Goal: Information Seeking & Learning: Learn about a topic

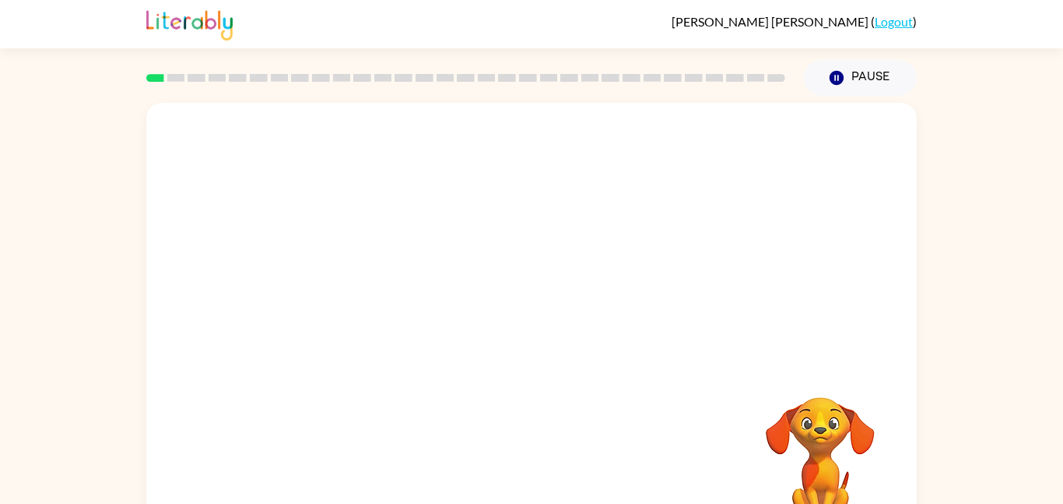
scroll to position [44, 0]
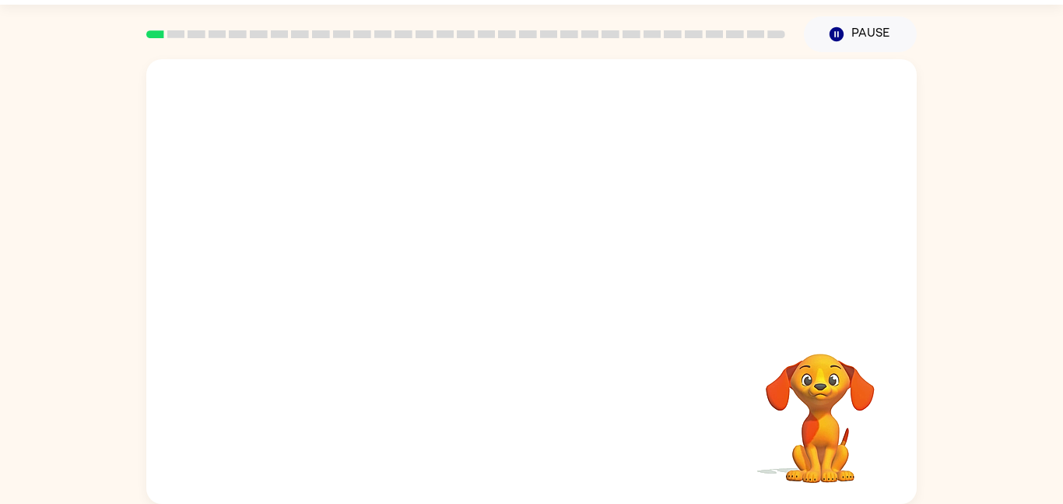
click at [361, 251] on video "Your browser must support playing .mp4 files to use Literably. Please try using…" at bounding box center [531, 190] width 771 height 262
drag, startPoint x: 361, startPoint y: 251, endPoint x: 267, endPoint y: 214, distance: 101.3
click at [267, 214] on video "Your browser must support playing .mp4 files to use Literably. Please try using…" at bounding box center [531, 190] width 771 height 262
click at [347, 242] on video "Your browser must support playing .mp4 files to use Literably. Please try using…" at bounding box center [531, 190] width 771 height 262
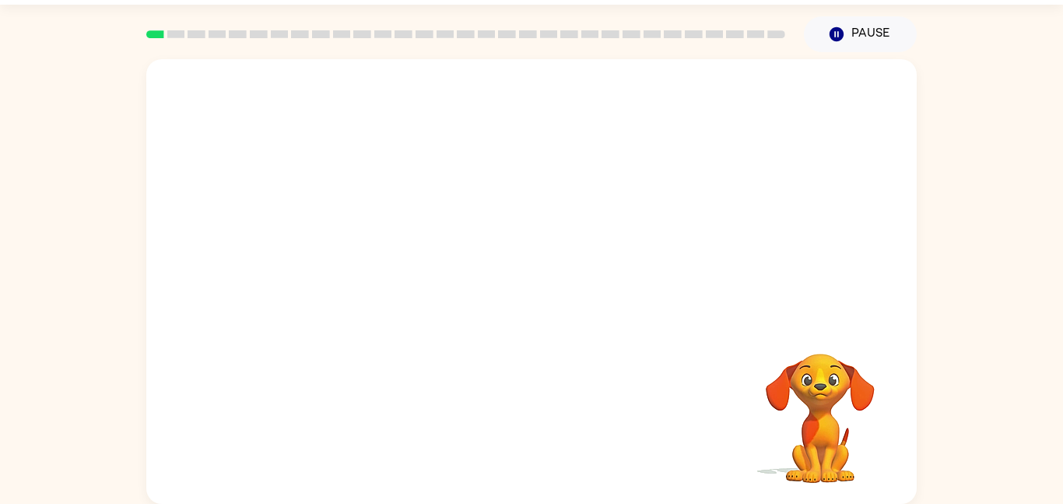
click at [347, 242] on video "Your browser must support playing .mp4 files to use Literably. Please try using…" at bounding box center [531, 190] width 771 height 262
drag, startPoint x: 347, startPoint y: 250, endPoint x: 358, endPoint y: 240, distance: 14.9
click at [358, 240] on video "Your browser must support playing .mp4 files to use Literably. Please try using…" at bounding box center [531, 190] width 771 height 262
click at [348, 237] on video "Your browser must support playing .mp4 files to use Literably. Please try using…" at bounding box center [531, 190] width 771 height 262
click at [360, 242] on video "Your browser must support playing .mp4 files to use Literably. Please try using…" at bounding box center [531, 190] width 771 height 262
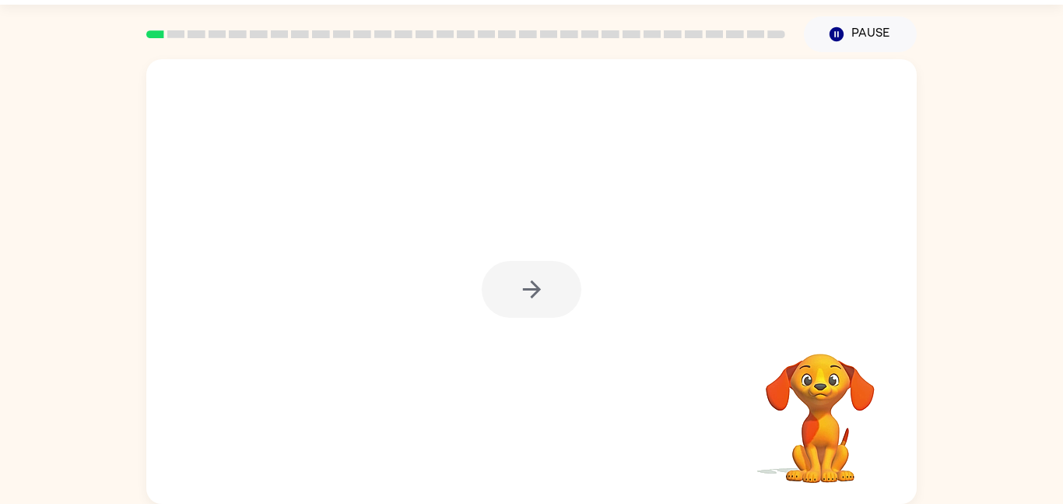
click at [529, 287] on div at bounding box center [532, 289] width 100 height 57
click at [530, 288] on div at bounding box center [532, 289] width 100 height 57
click at [530, 288] on icon "button" at bounding box center [531, 289] width 27 height 27
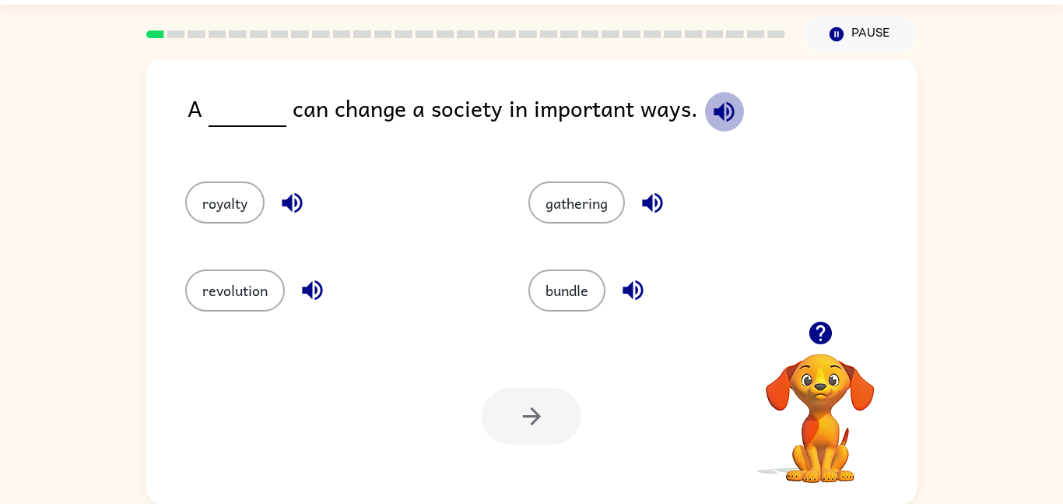
click at [726, 121] on icon "button" at bounding box center [724, 111] width 27 height 27
click at [253, 295] on button "revolution" at bounding box center [235, 290] width 100 height 42
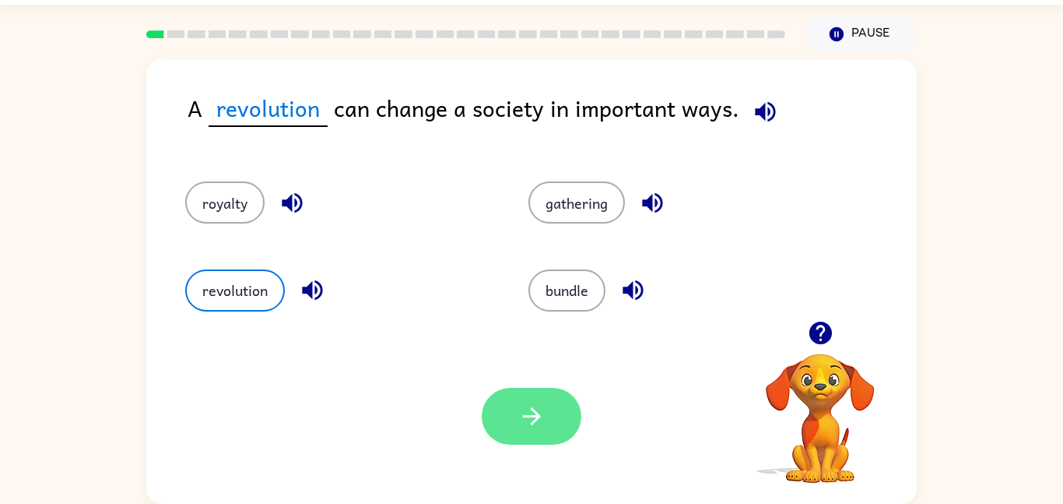
click at [569, 427] on button "button" at bounding box center [532, 416] width 100 height 57
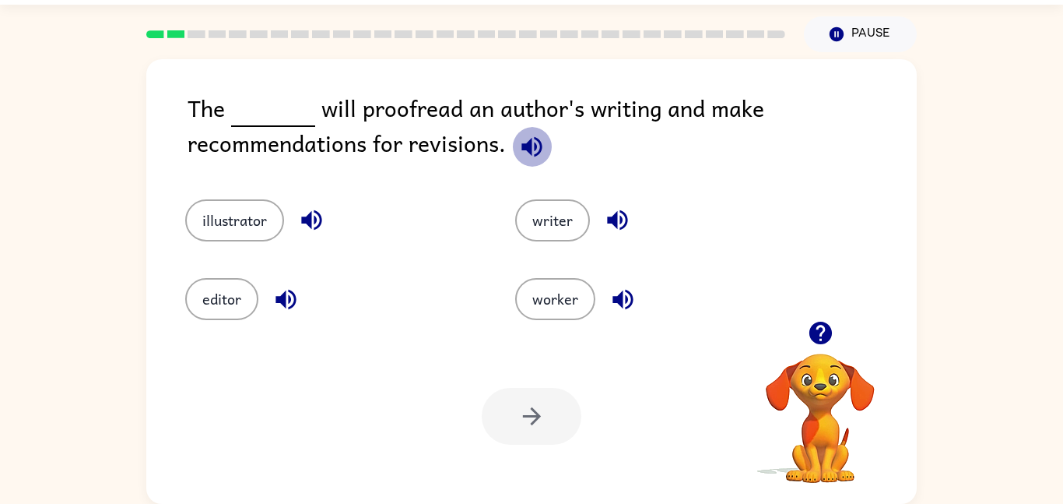
click at [531, 141] on icon "button" at bounding box center [531, 146] width 27 height 27
click at [230, 286] on button "editor" at bounding box center [221, 299] width 73 height 42
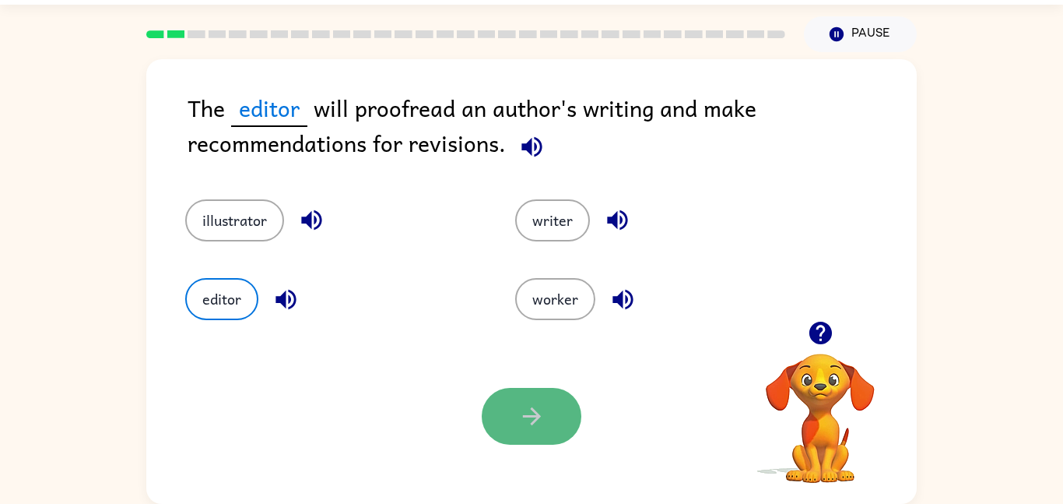
click at [493, 394] on button "button" at bounding box center [532, 416] width 100 height 57
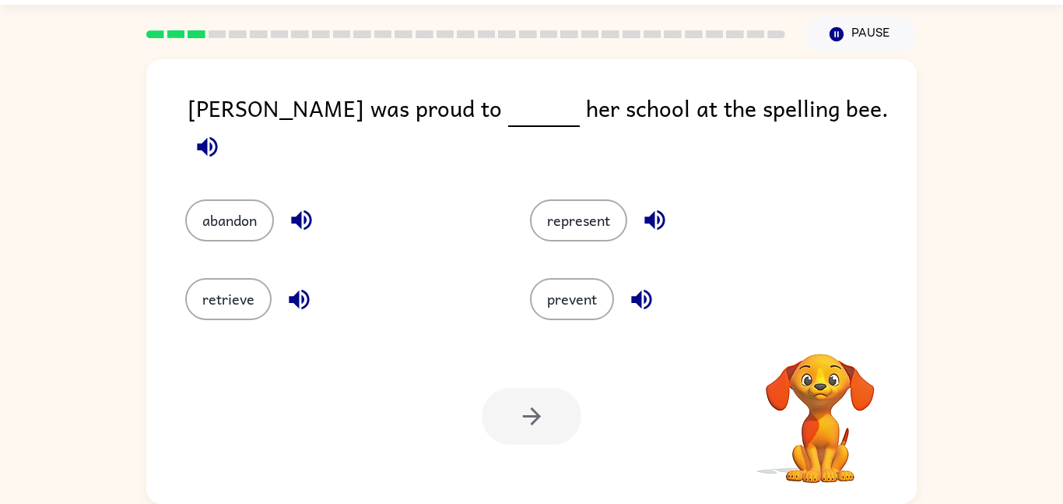
click at [221, 133] on icon "button" at bounding box center [207, 146] width 27 height 27
click at [544, 199] on button "represent" at bounding box center [578, 220] width 97 height 42
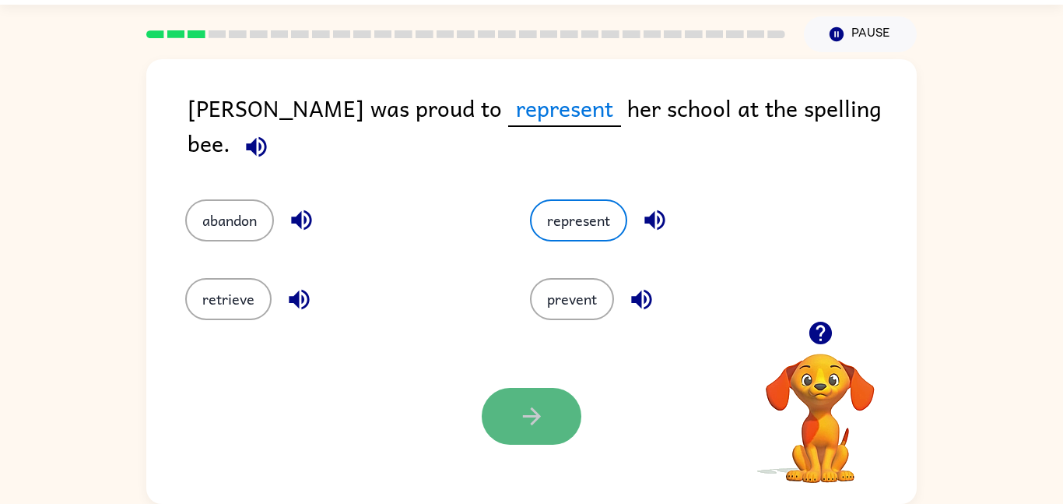
click at [515, 408] on button "button" at bounding box center [532, 416] width 100 height 57
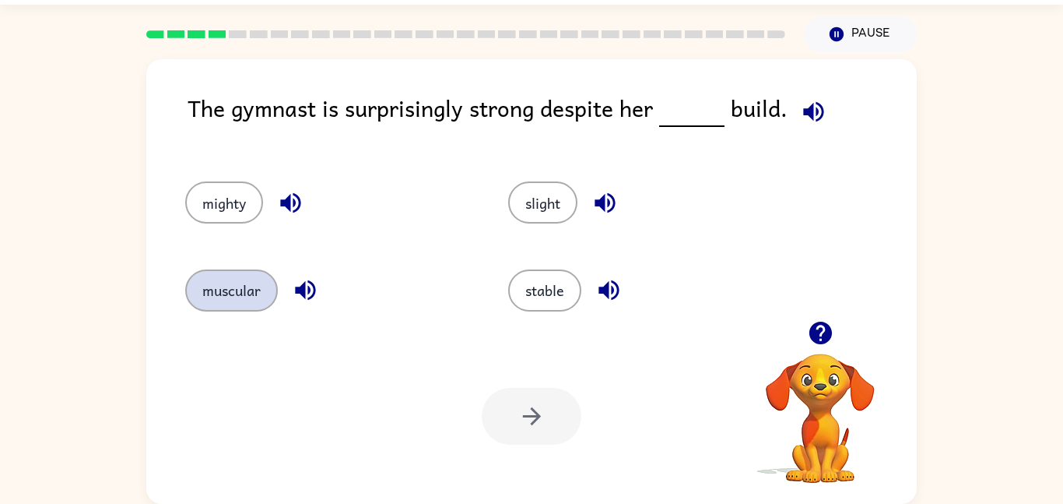
click at [210, 283] on button "muscular" at bounding box center [231, 290] width 93 height 42
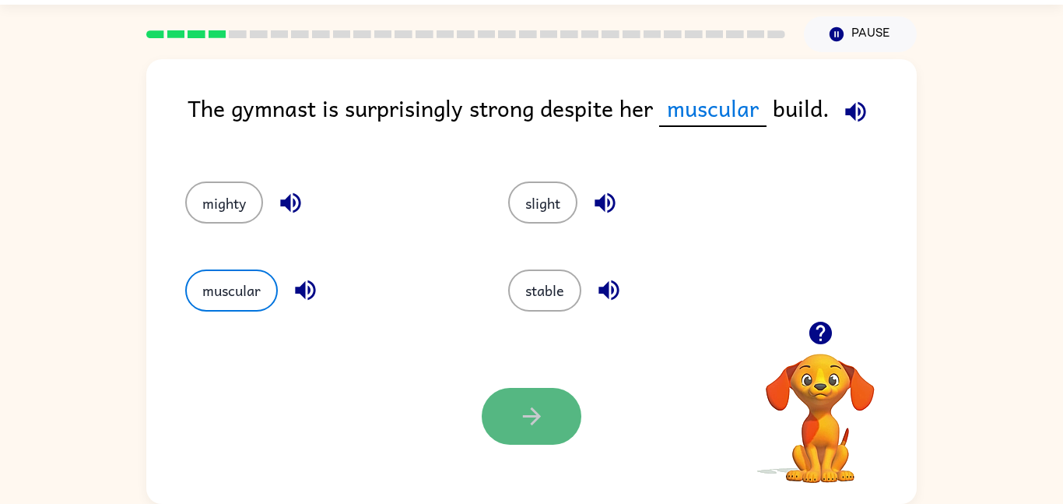
click at [535, 429] on icon "button" at bounding box center [531, 415] width 27 height 27
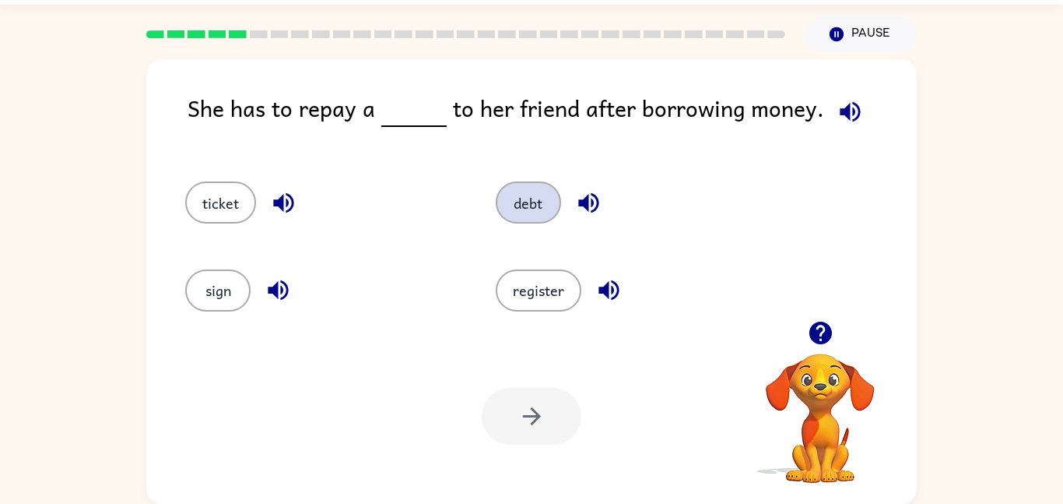
click at [533, 212] on button "debt" at bounding box center [528, 202] width 65 height 42
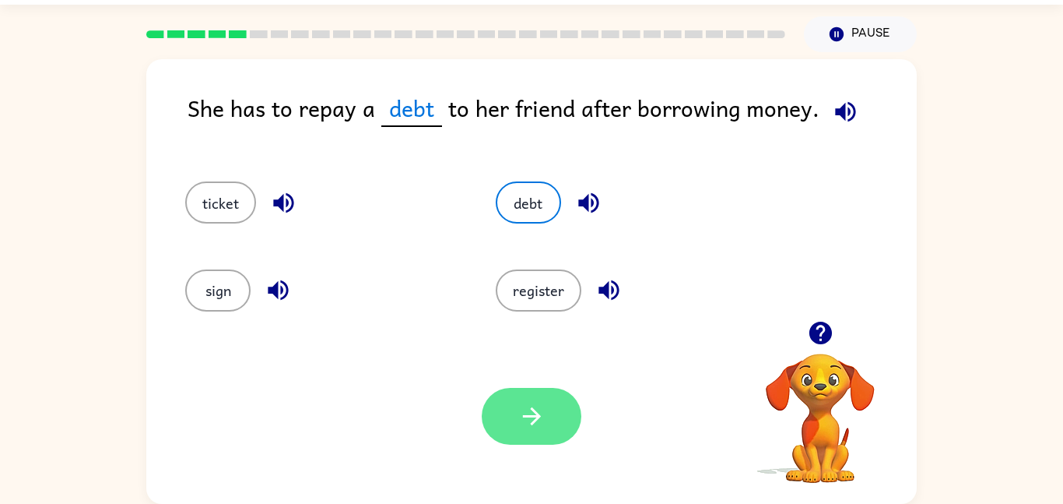
click at [515, 404] on button "button" at bounding box center [532, 416] width 100 height 57
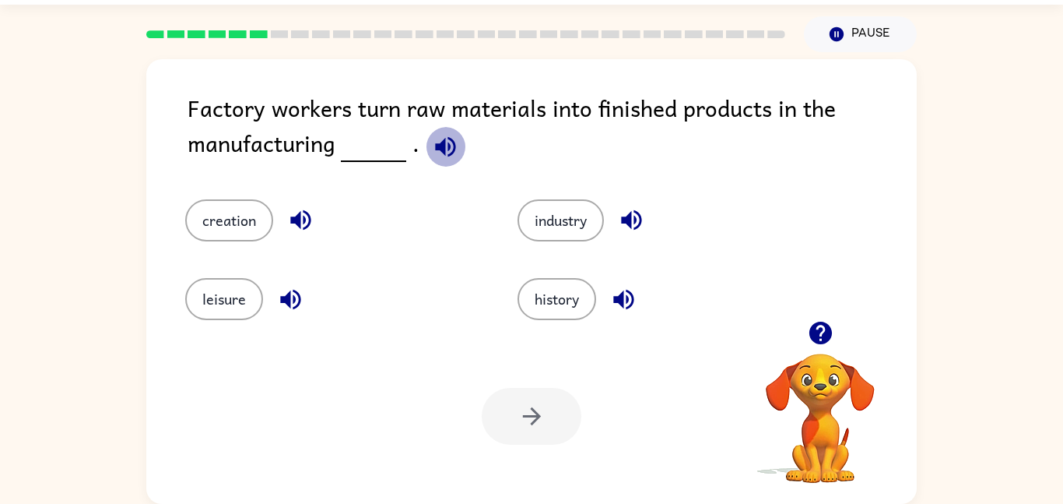
click at [453, 135] on icon "button" at bounding box center [445, 146] width 27 height 27
click at [546, 237] on button "industry" at bounding box center [561, 220] width 86 height 42
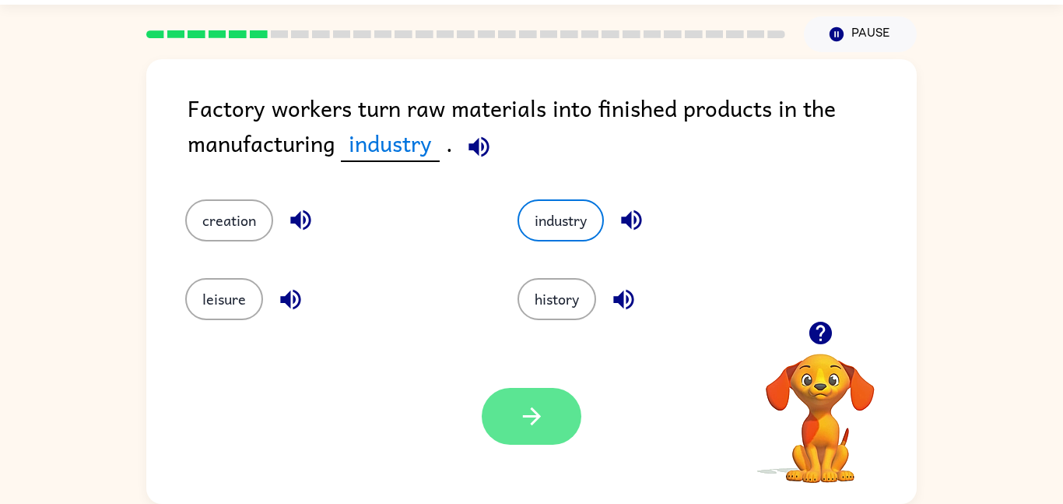
click at [525, 409] on icon "button" at bounding box center [531, 415] width 27 height 27
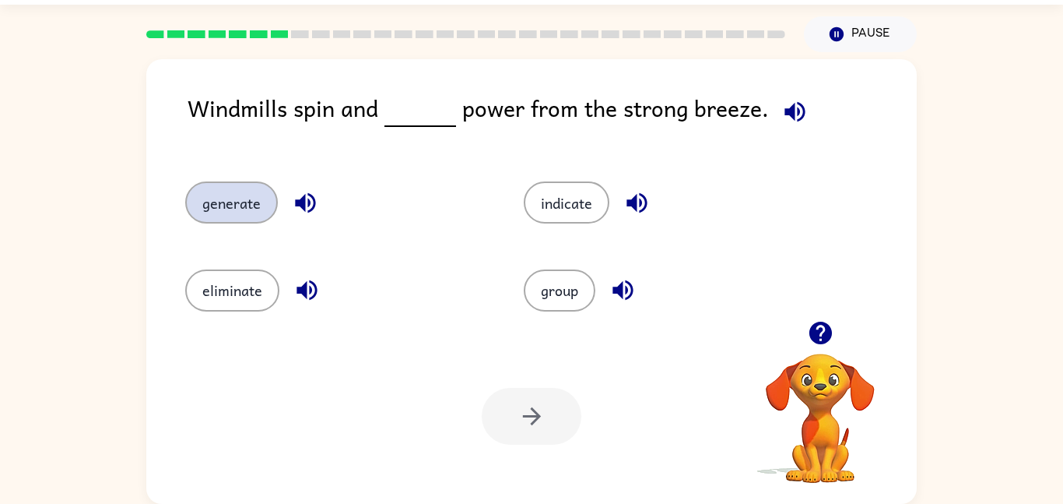
click at [248, 188] on button "generate" at bounding box center [231, 202] width 93 height 42
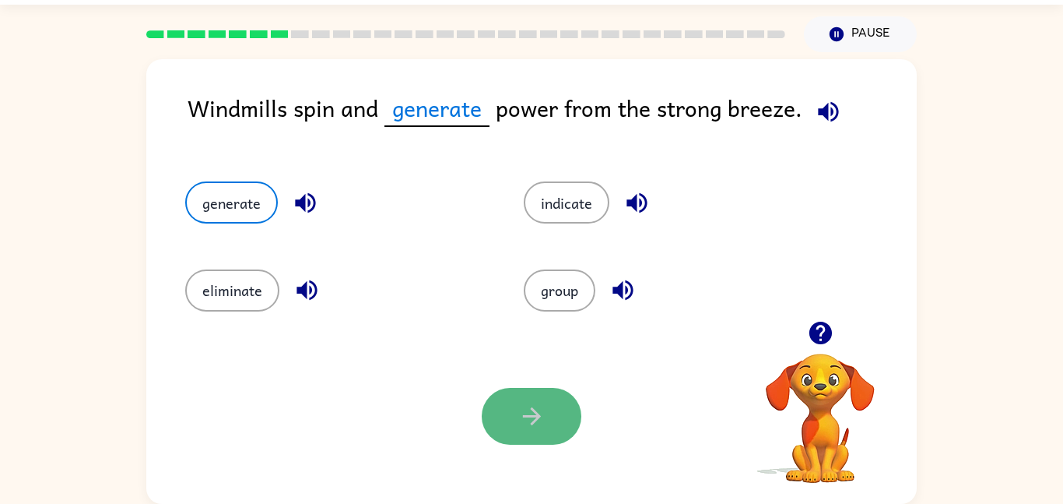
click at [537, 438] on button "button" at bounding box center [532, 416] width 100 height 57
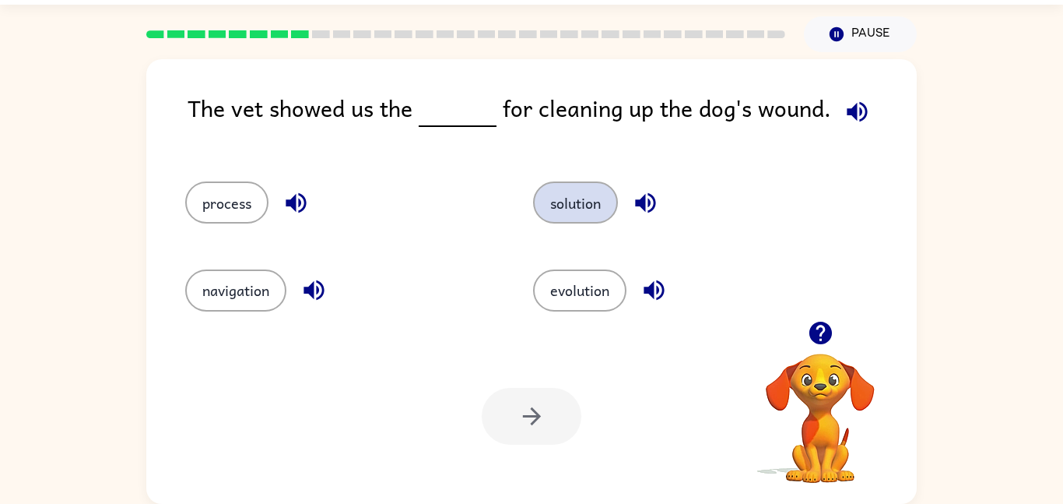
click at [591, 216] on button "solution" at bounding box center [575, 202] width 85 height 42
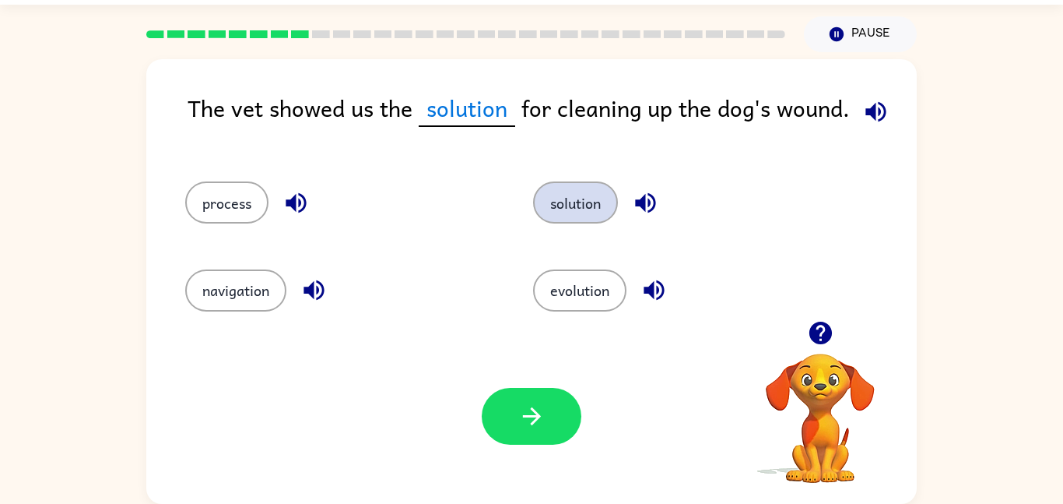
click at [591, 216] on button "solution" at bounding box center [575, 202] width 85 height 42
click at [550, 346] on div "Your browser must support playing .mp4 files to use Literably. Please try using…" at bounding box center [531, 416] width 771 height 175
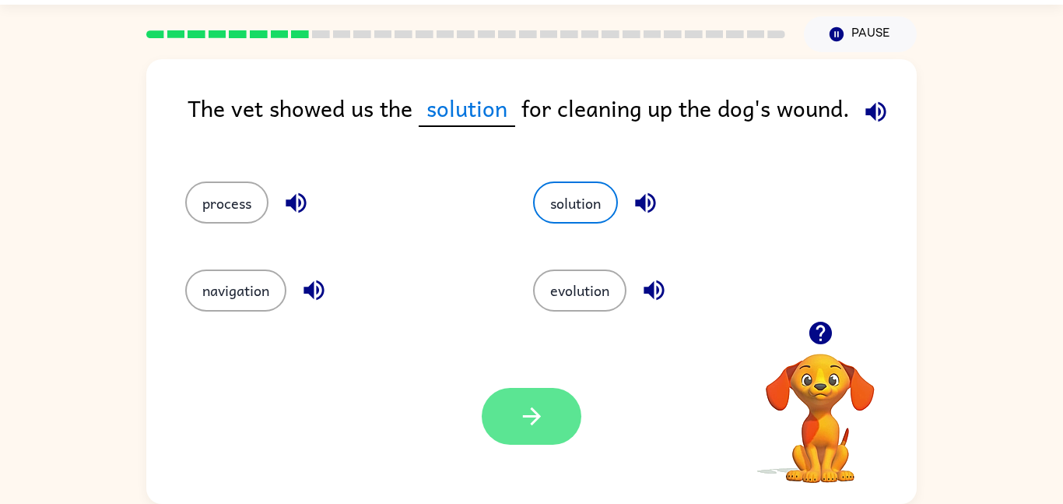
click at [535, 426] on icon "button" at bounding box center [531, 415] width 27 height 27
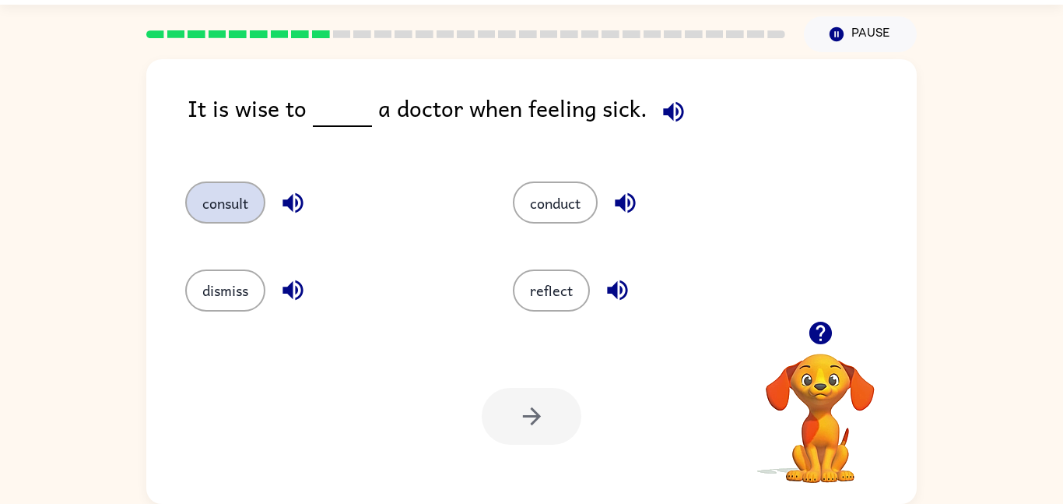
click at [230, 212] on button "consult" at bounding box center [225, 202] width 80 height 42
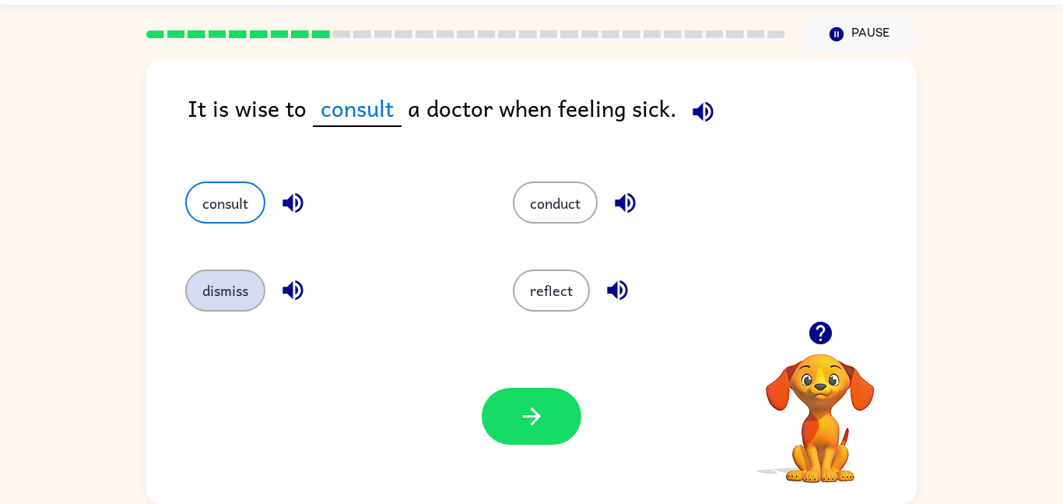
click at [226, 290] on button "dismiss" at bounding box center [225, 290] width 80 height 42
click at [246, 145] on div "It is wise to dismiss a doctor when feeling sick." at bounding box center [552, 120] width 729 height 60
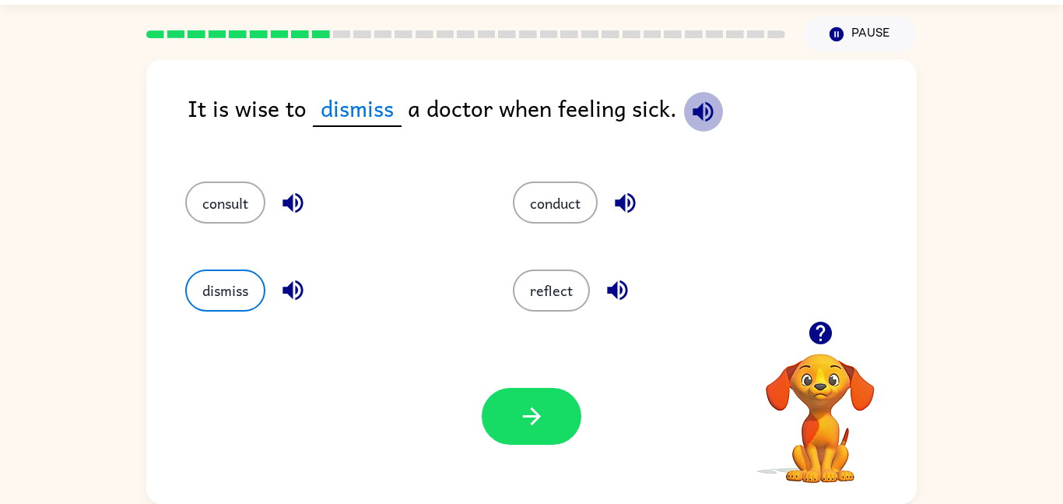
click at [697, 114] on icon "button" at bounding box center [703, 111] width 20 height 20
click at [226, 202] on button "consult" at bounding box center [225, 202] width 80 height 42
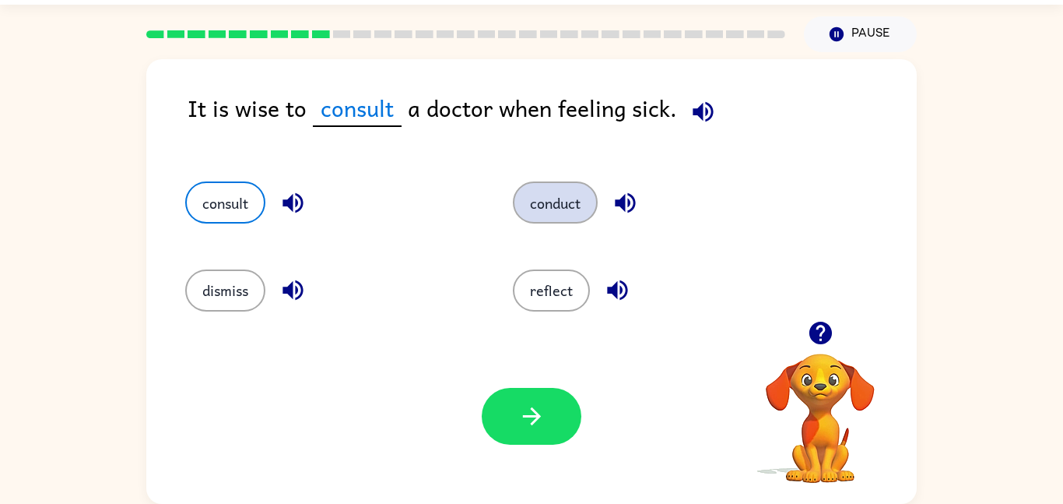
click at [567, 220] on button "conduct" at bounding box center [555, 202] width 85 height 42
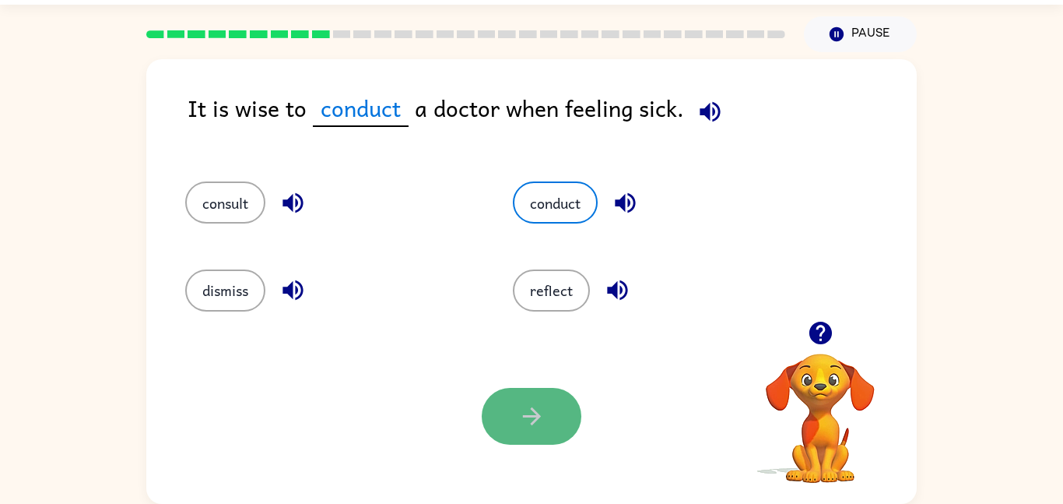
click at [489, 414] on button "button" at bounding box center [532, 416] width 100 height 57
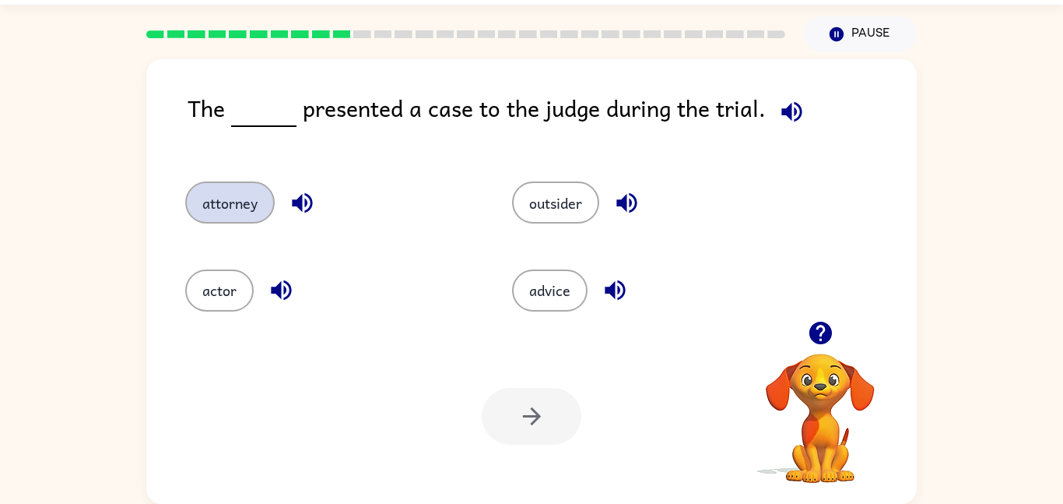
click at [238, 189] on button "attorney" at bounding box center [230, 202] width 90 height 42
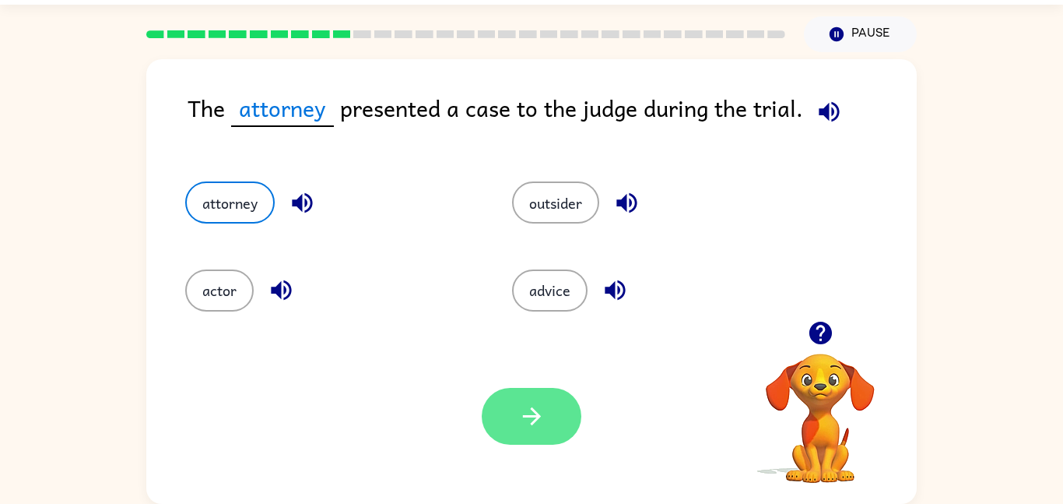
click at [539, 405] on icon "button" at bounding box center [531, 415] width 27 height 27
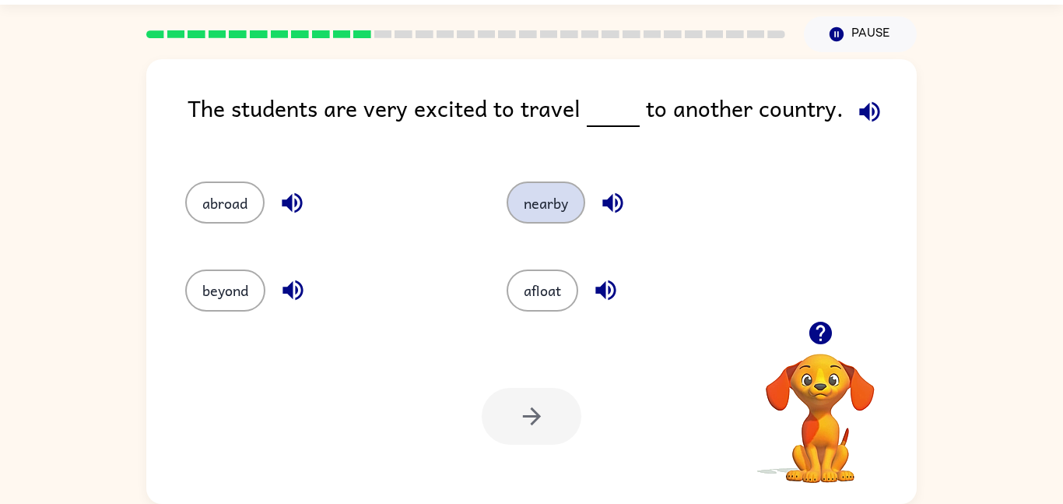
click at [524, 216] on button "nearby" at bounding box center [546, 202] width 79 height 42
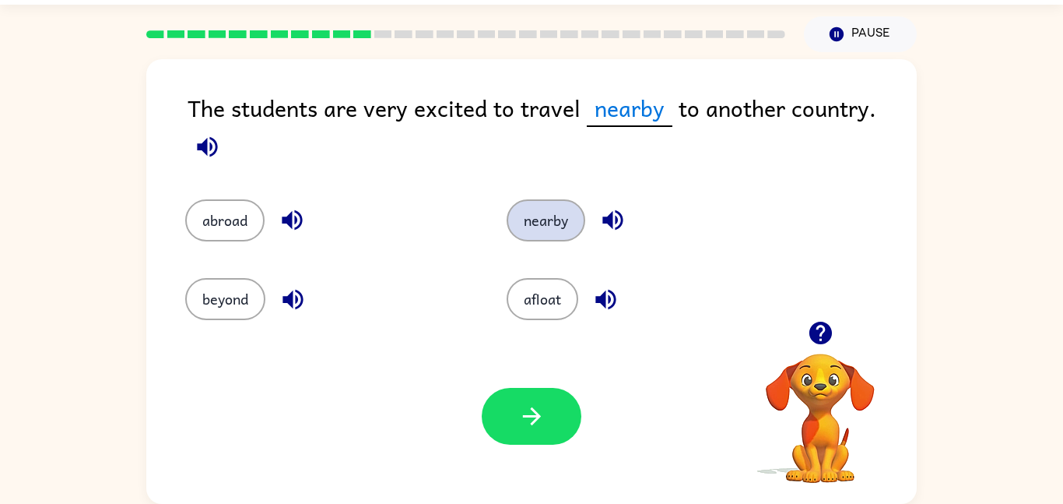
click at [522, 218] on button "nearby" at bounding box center [546, 220] width 79 height 42
click at [206, 150] on icon "button" at bounding box center [207, 146] width 20 height 20
click at [207, 290] on button "beyond" at bounding box center [225, 299] width 80 height 42
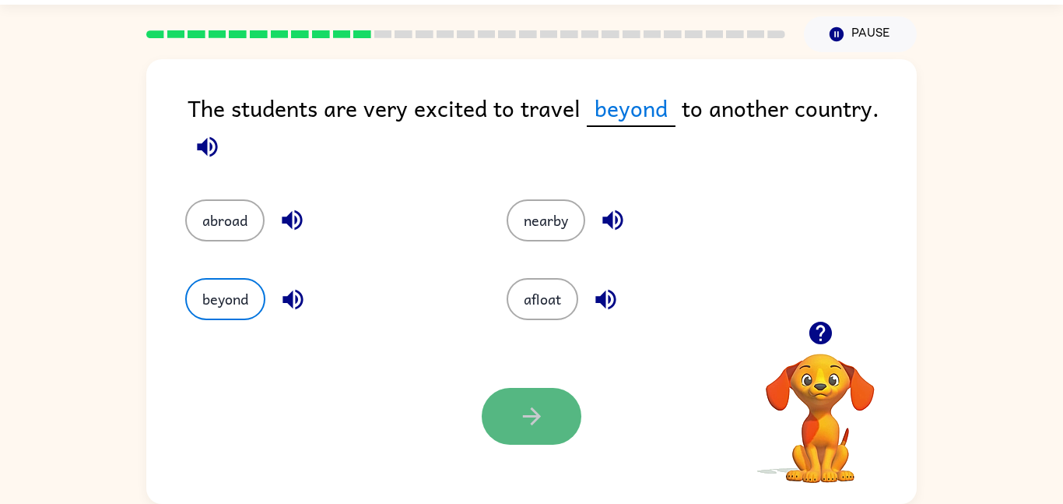
click at [511, 413] on button "button" at bounding box center [532, 416] width 100 height 57
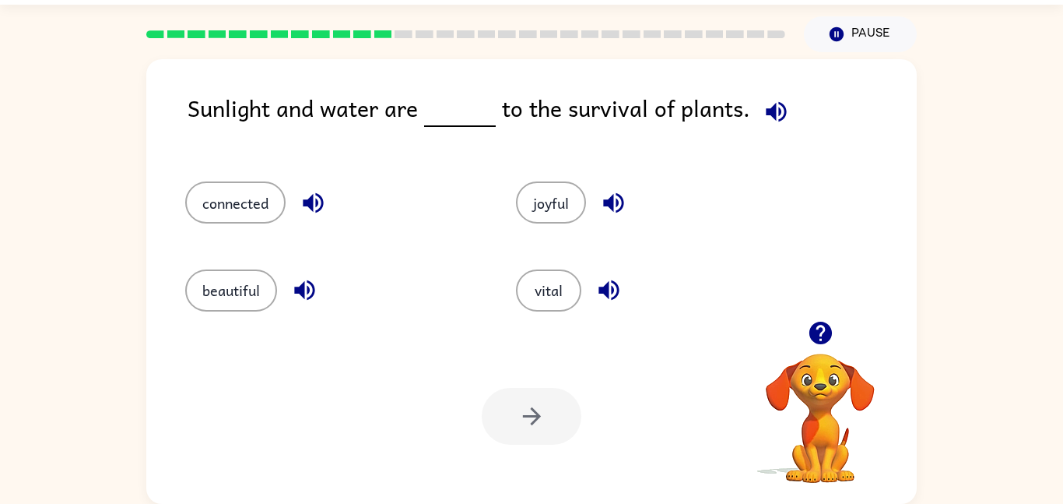
click at [771, 106] on icon "button" at bounding box center [776, 111] width 27 height 27
click at [575, 281] on button "vital" at bounding box center [548, 290] width 65 height 42
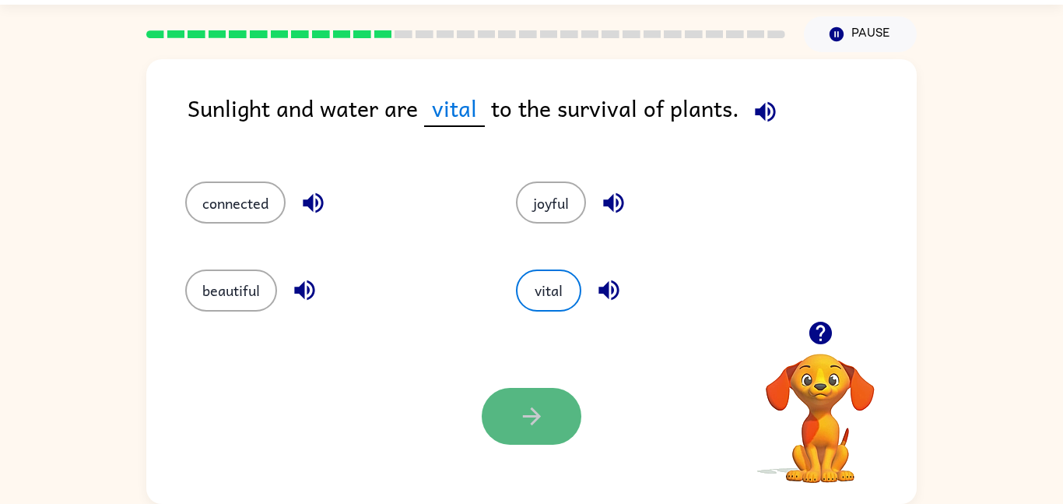
click at [543, 398] on button "button" at bounding box center [532, 416] width 100 height 57
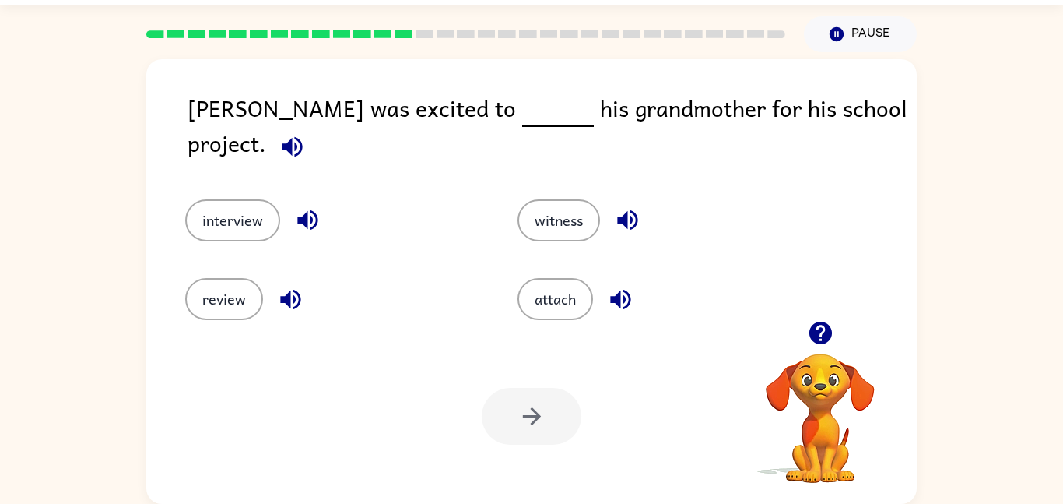
click at [302, 136] on icon "button" at bounding box center [292, 146] width 20 height 20
click at [223, 199] on button "interview" at bounding box center [232, 220] width 95 height 42
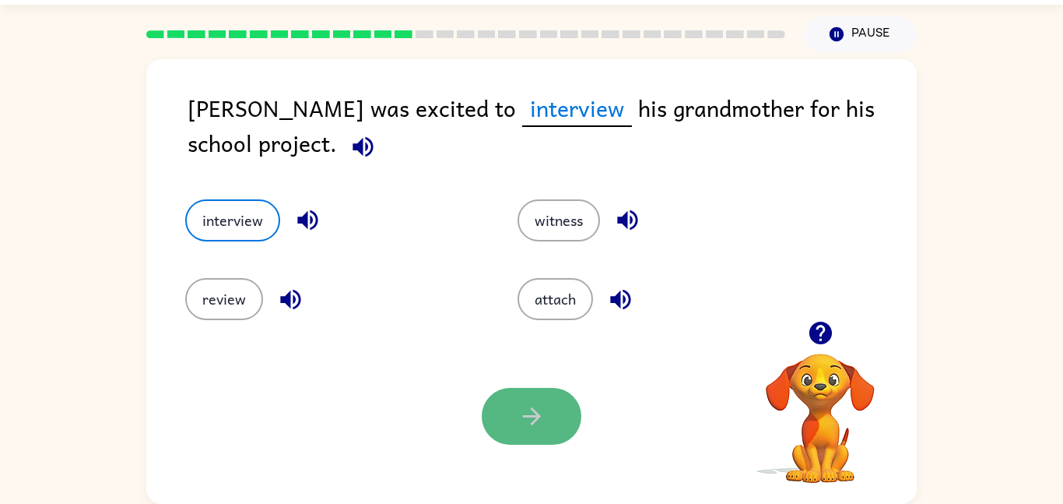
click at [536, 420] on icon "button" at bounding box center [531, 416] width 18 height 18
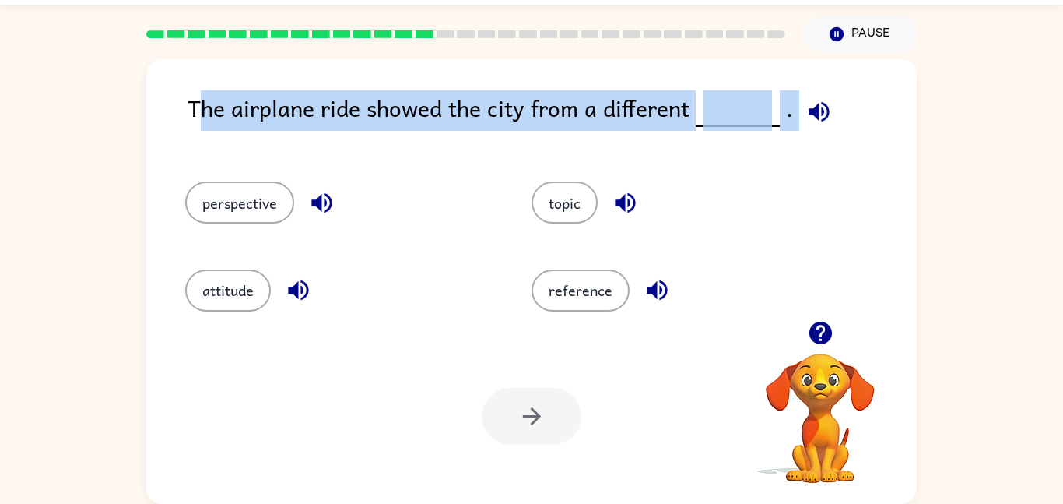
drag, startPoint x: 195, startPoint y: 107, endPoint x: 895, endPoint y: 95, distance: 700.7
click at [895, 95] on div "The airplane ride showed the city from a different ." at bounding box center [552, 120] width 729 height 60
click at [814, 109] on icon "button" at bounding box center [819, 111] width 20 height 20
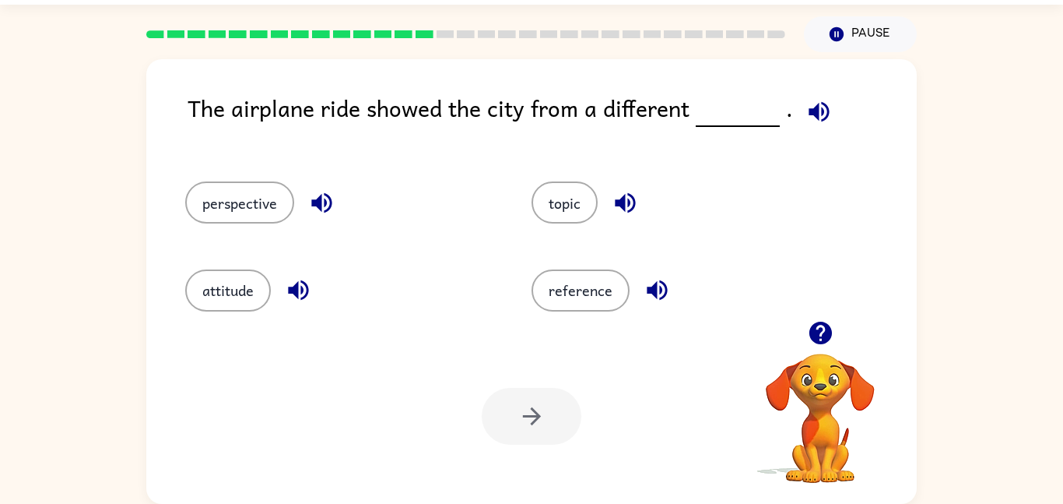
click at [782, 231] on div "topic" at bounding box center [675, 195] width 346 height 87
click at [282, 209] on button "perspective" at bounding box center [239, 202] width 109 height 42
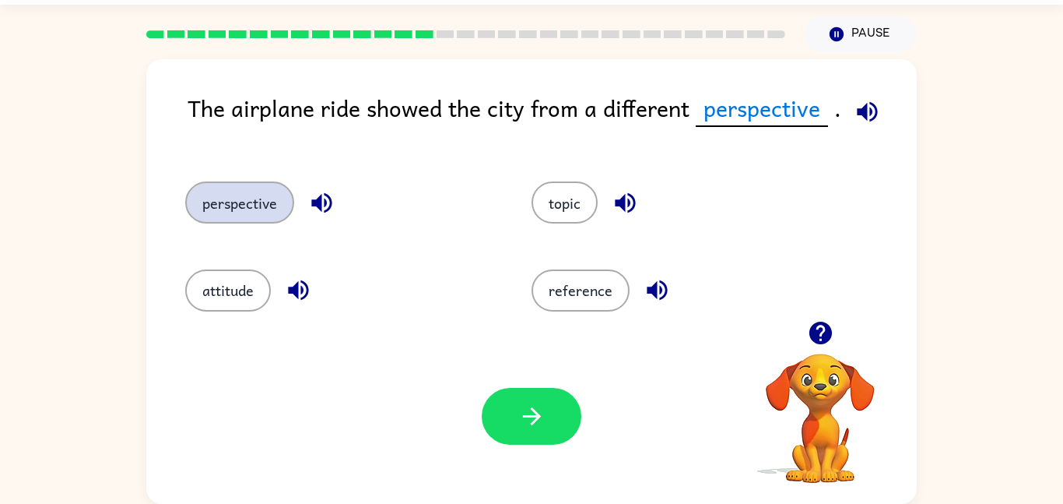
click at [282, 209] on button "perspective" at bounding box center [239, 202] width 109 height 42
click at [215, 265] on div "attitude" at bounding box center [329, 283] width 346 height 87
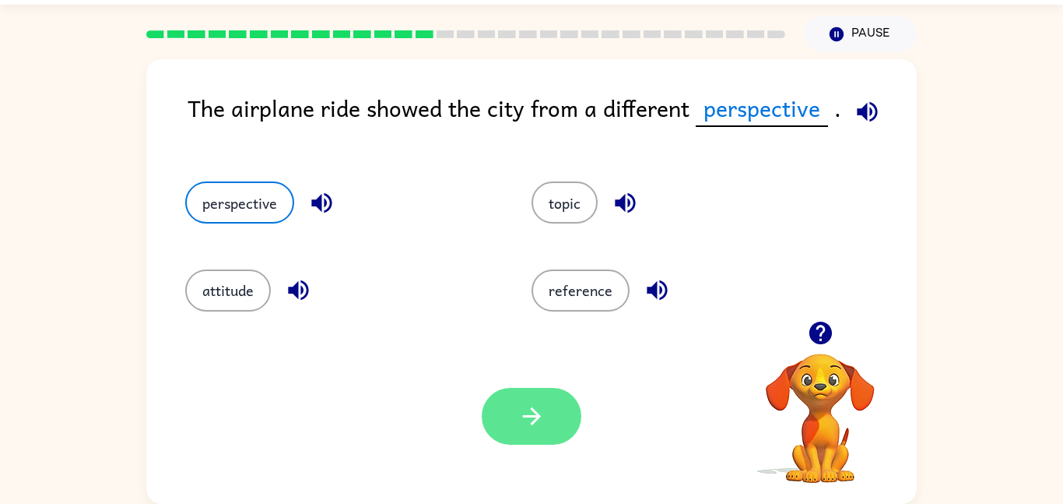
click at [554, 429] on button "button" at bounding box center [532, 416] width 100 height 57
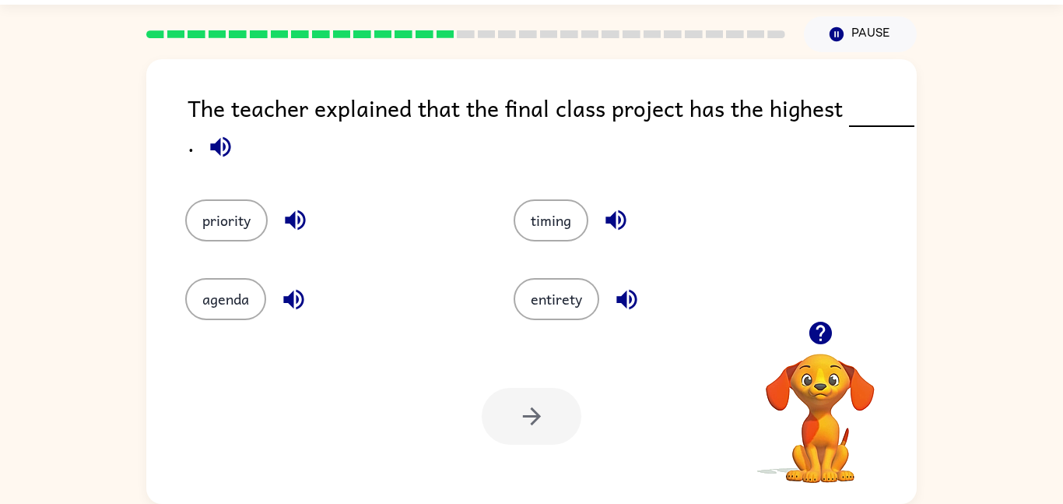
click at [235, 132] on span at bounding box center [218, 142] width 46 height 35
click at [208, 140] on icon "button" at bounding box center [220, 146] width 27 height 27
click at [261, 216] on button "priority" at bounding box center [226, 220] width 83 height 42
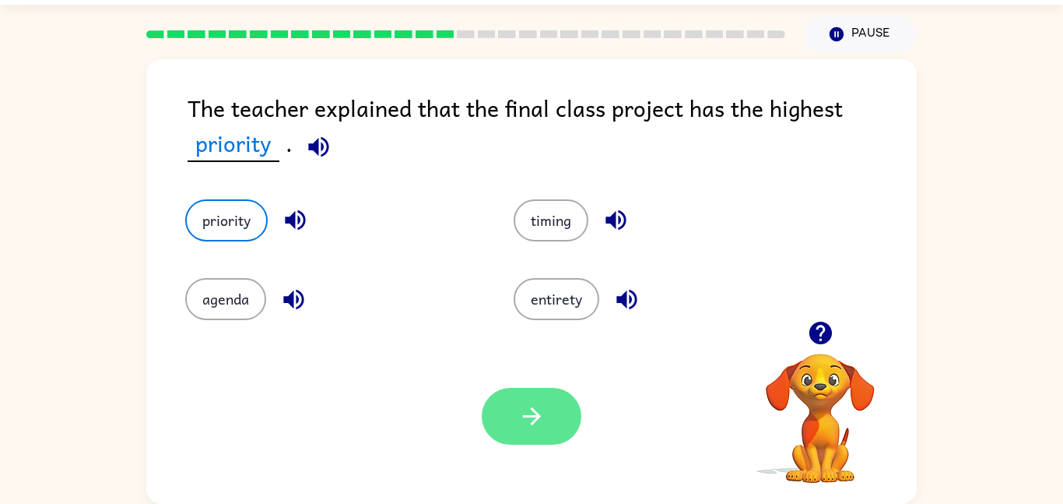
click at [536, 413] on icon "button" at bounding box center [531, 416] width 18 height 18
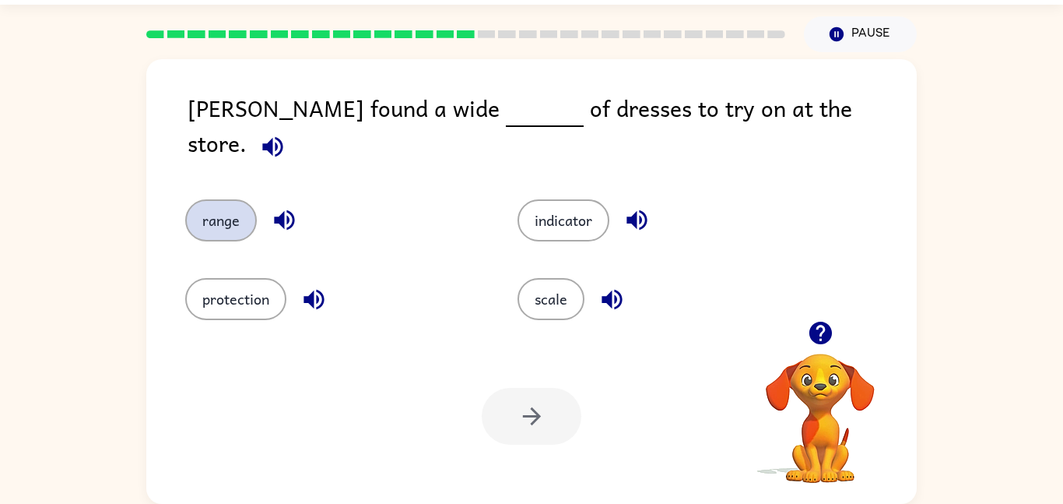
click at [199, 199] on button "range" at bounding box center [221, 220] width 72 height 42
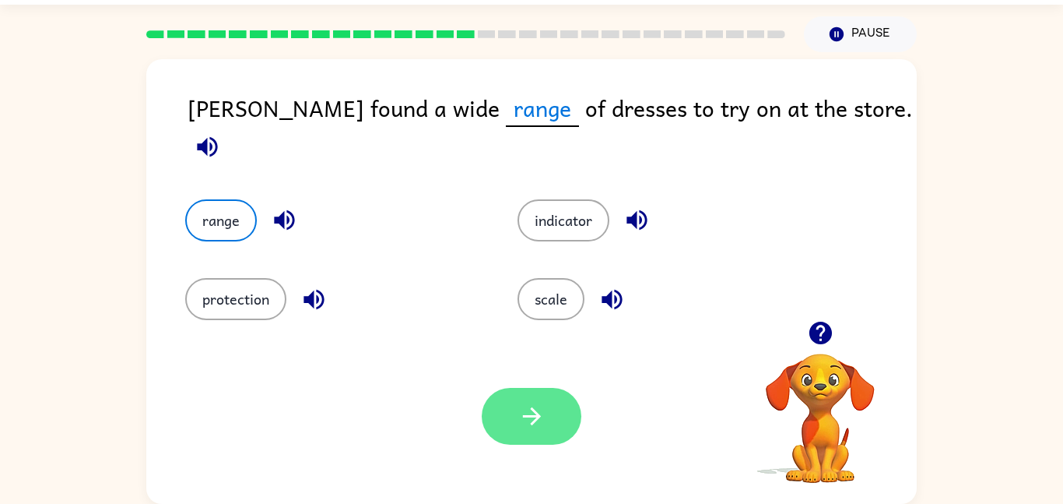
click at [529, 416] on icon "button" at bounding box center [531, 416] width 18 height 18
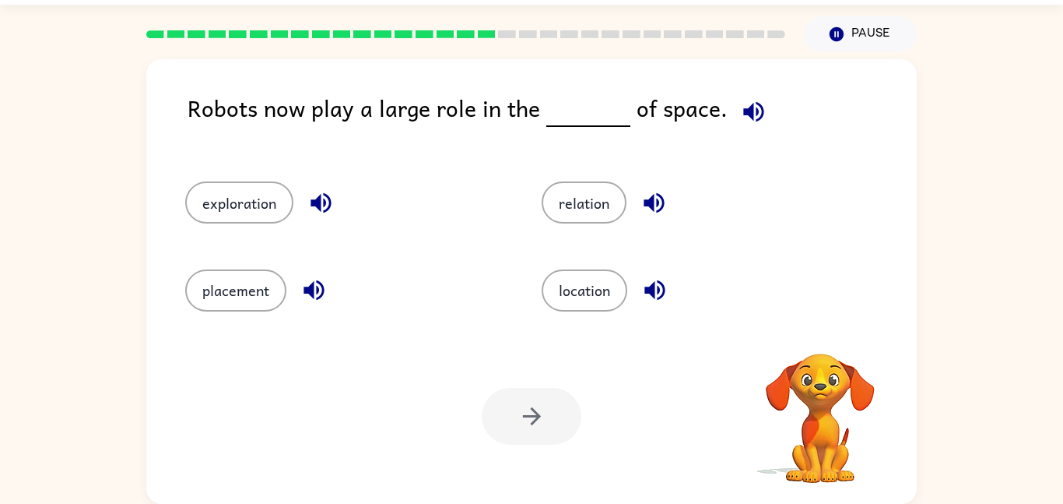
click at [529, 416] on div at bounding box center [532, 416] width 100 height 57
click at [731, 128] on div "Robots now play a large role in the of space." at bounding box center [552, 120] width 729 height 60
click at [752, 99] on icon "button" at bounding box center [753, 111] width 27 height 27
click at [239, 190] on button "exploration" at bounding box center [239, 202] width 108 height 42
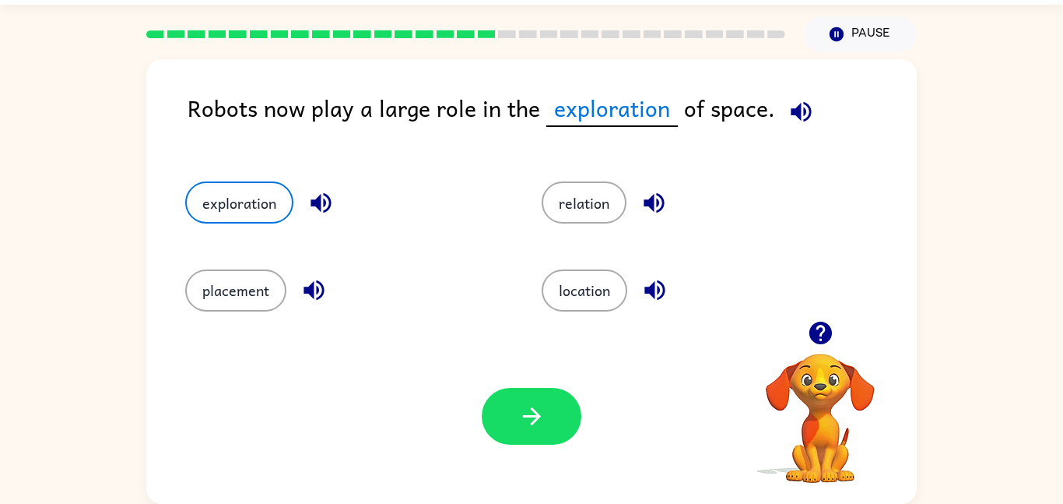
click at [546, 366] on div "Your browser must support playing .mp4 files to use Literably. Please try using…" at bounding box center [531, 416] width 771 height 175
click at [539, 401] on button "button" at bounding box center [532, 416] width 100 height 57
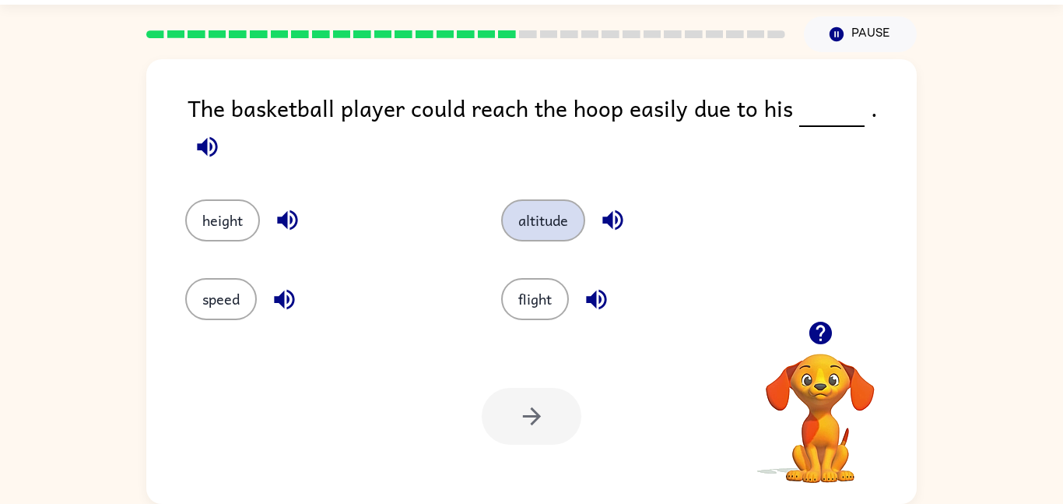
click at [521, 201] on button "altitude" at bounding box center [543, 220] width 84 height 42
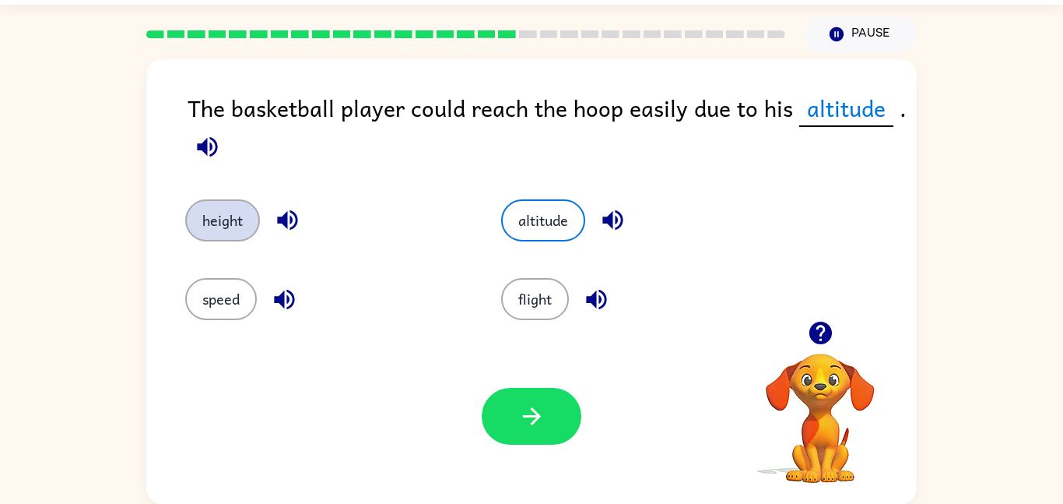
click at [202, 210] on button "height" at bounding box center [222, 220] width 75 height 42
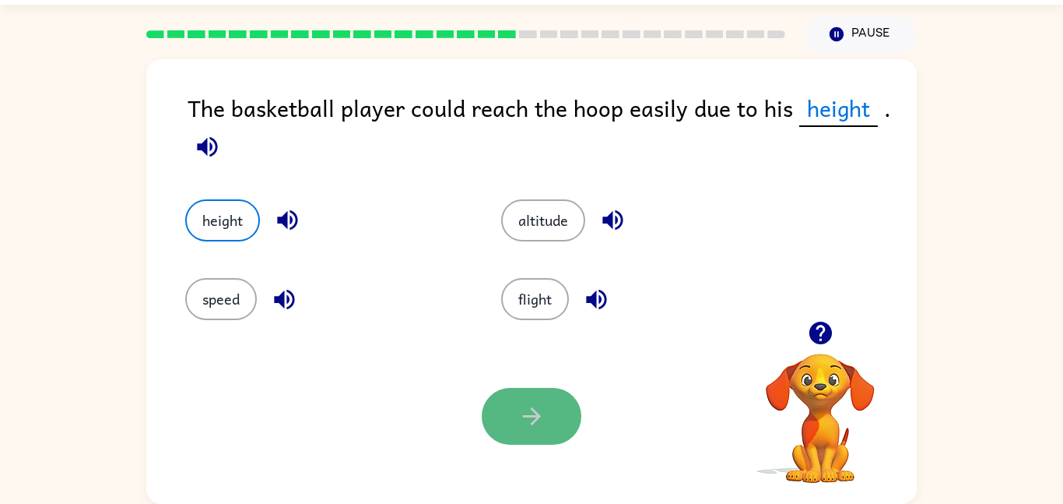
click at [519, 411] on icon "button" at bounding box center [531, 415] width 27 height 27
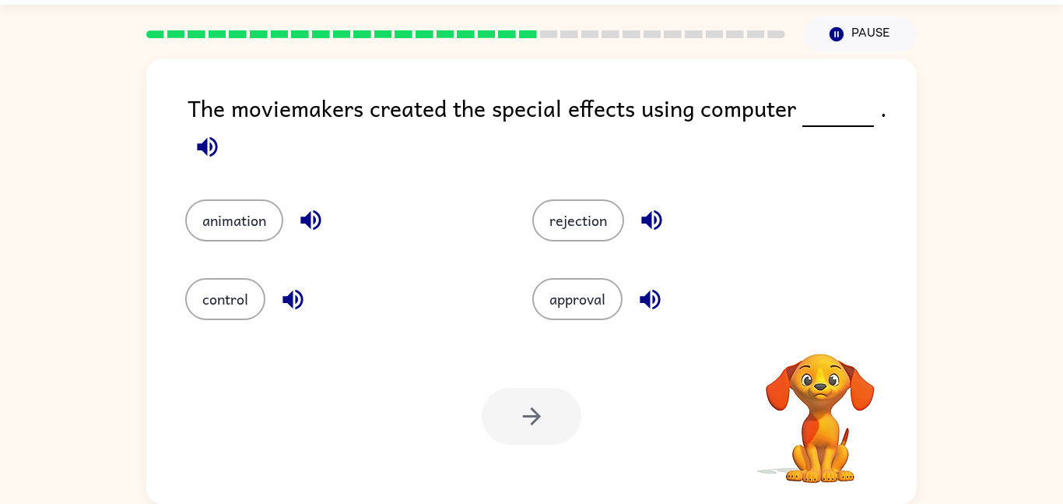
click at [219, 145] on icon "button" at bounding box center [207, 146] width 27 height 27
click at [237, 232] on button "animation" at bounding box center [234, 220] width 98 height 42
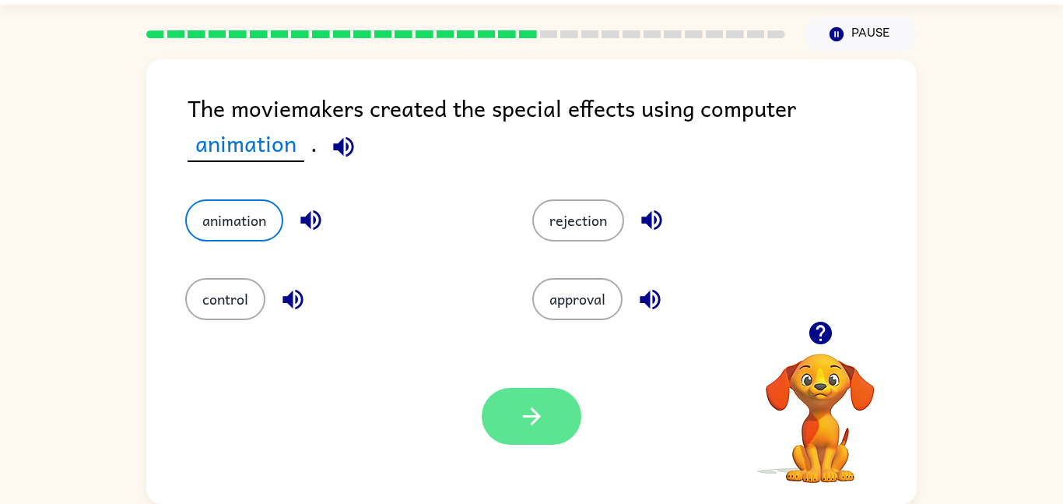
click at [526, 430] on icon "button" at bounding box center [531, 415] width 27 height 27
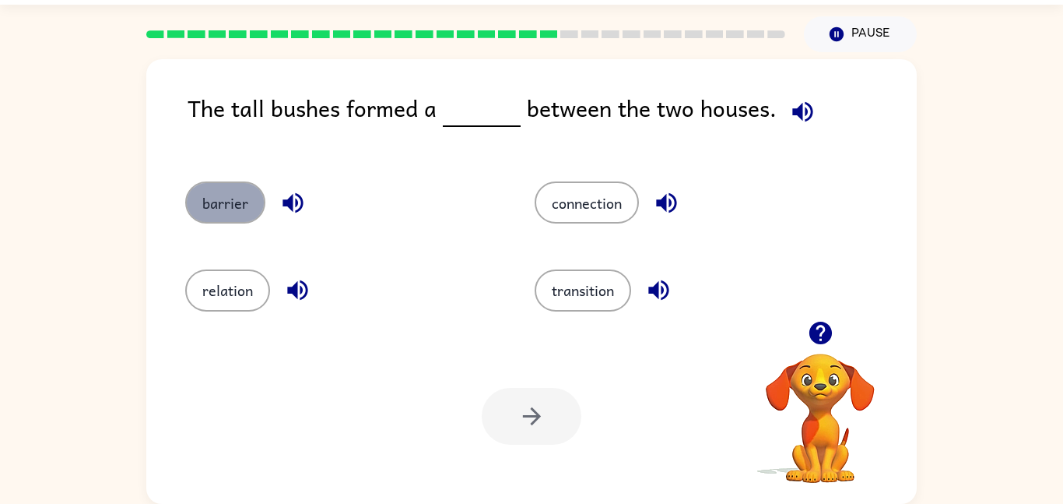
click at [250, 197] on button "barrier" at bounding box center [225, 202] width 80 height 42
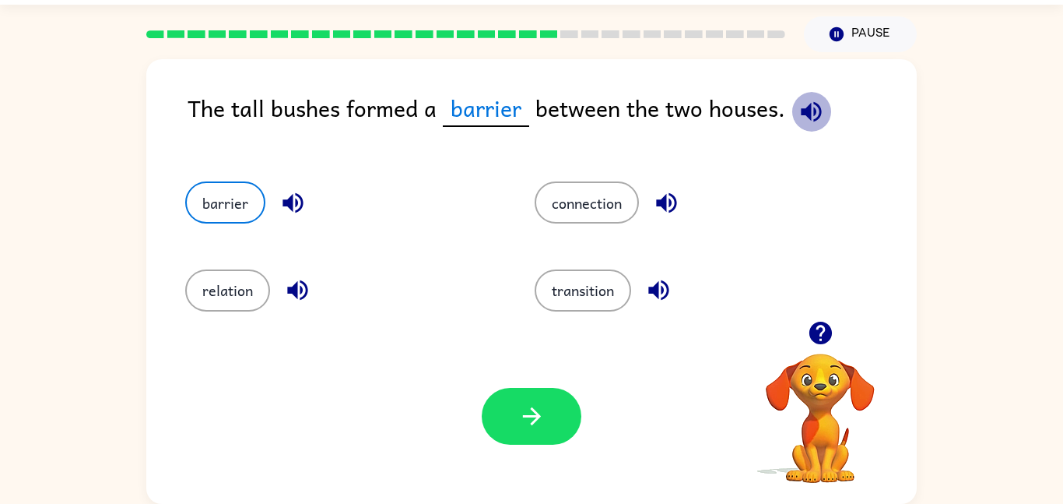
click at [814, 107] on icon "button" at bounding box center [811, 111] width 27 height 27
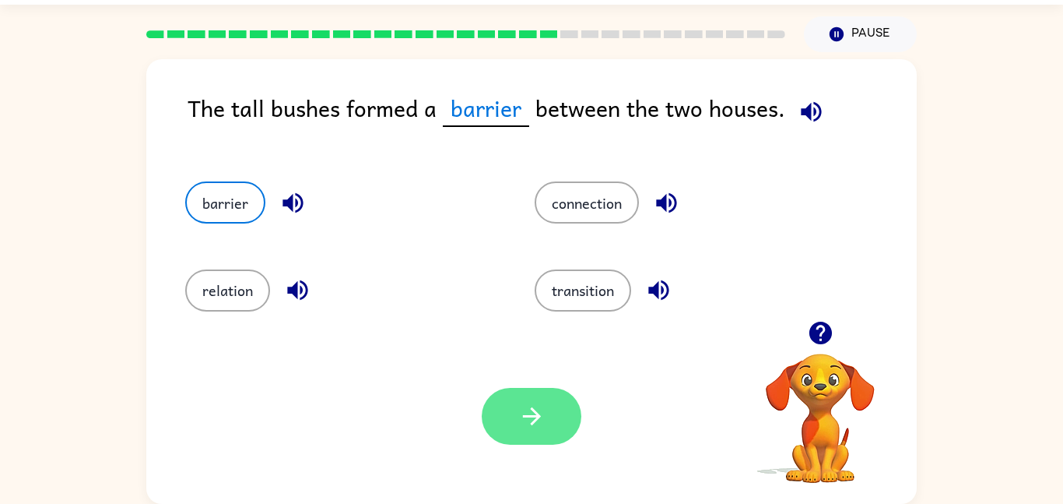
click at [518, 402] on icon "button" at bounding box center [531, 415] width 27 height 27
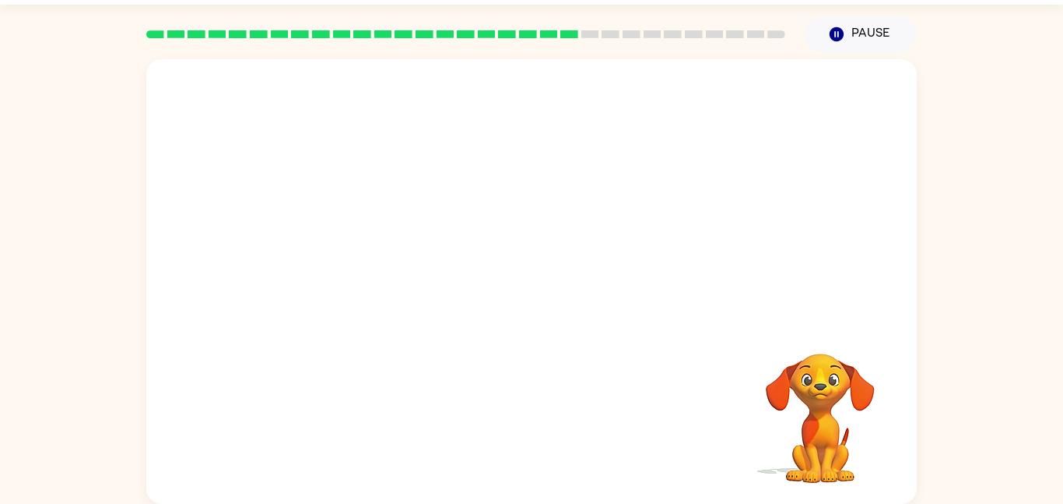
click at [610, 209] on video "Your browser must support playing .mp4 files to use Literably. Please try using…" at bounding box center [531, 190] width 771 height 262
click at [445, 268] on video "Your browser must support playing .mp4 files to use Literably. Please try using…" at bounding box center [531, 190] width 771 height 262
click at [393, 278] on video "Your browser must support playing .mp4 files to use Literably. Please try using…" at bounding box center [531, 190] width 771 height 262
click at [385, 158] on video "Your browser must support playing .mp4 files to use Literably. Please try using…" at bounding box center [531, 190] width 771 height 262
click at [380, 154] on video "Your browser must support playing .mp4 files to use Literably. Please try using…" at bounding box center [531, 190] width 771 height 262
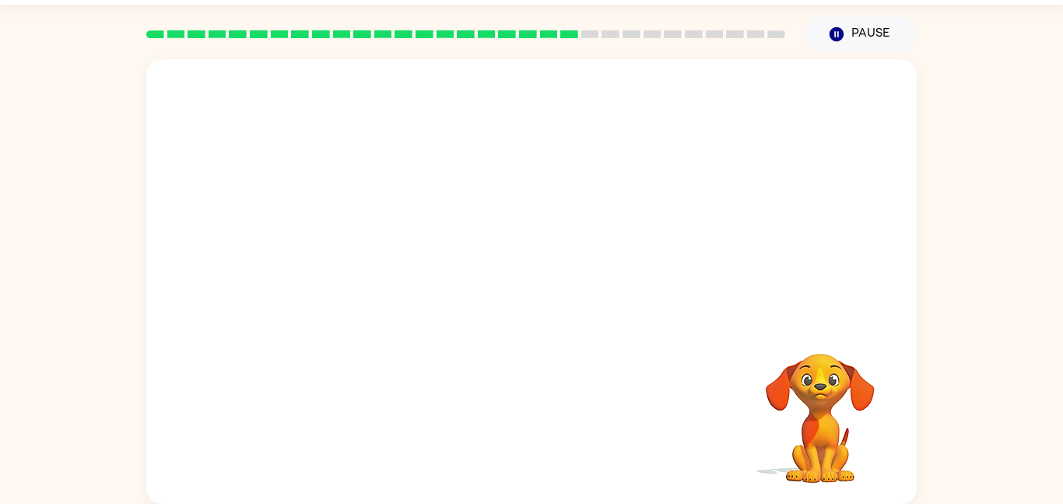
click at [381, 156] on video "Your browser must support playing .mp4 files to use Literably. Please try using…" at bounding box center [531, 190] width 771 height 262
click at [382, 247] on video "Your browser must support playing .mp4 files to use Literably. Please try using…" at bounding box center [531, 190] width 771 height 262
drag, startPoint x: 382, startPoint y: 247, endPoint x: 392, endPoint y: 251, distance: 10.4
click at [392, 251] on video "Your browser must support playing .mp4 files to use Literably. Please try using…" at bounding box center [531, 190] width 771 height 262
click at [370, 268] on video "Your browser must support playing .mp4 files to use Literably. Please try using…" at bounding box center [531, 190] width 771 height 262
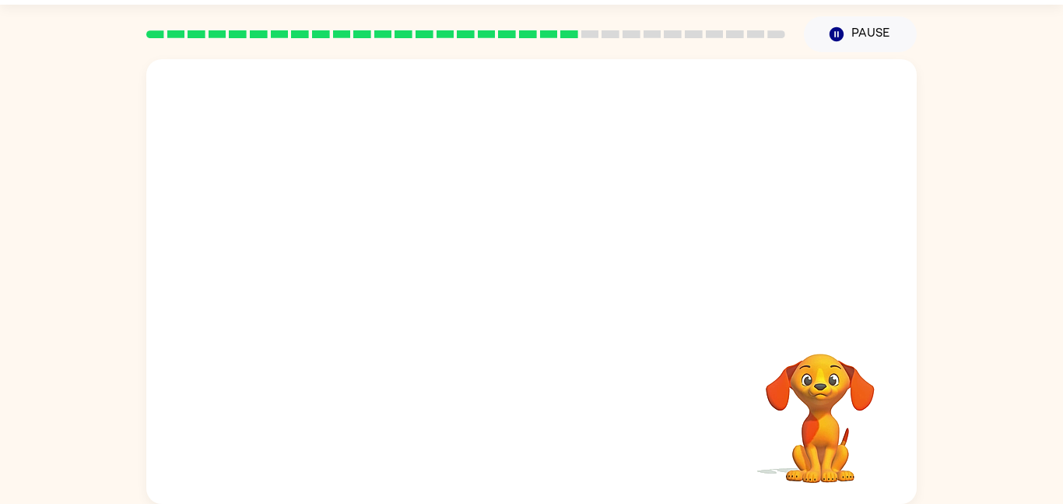
click at [369, 268] on video "Your browser must support playing .mp4 files to use Literably. Please try using…" at bounding box center [531, 190] width 771 height 262
click at [373, 273] on video "Your browser must support playing .mp4 files to use Literably. Please try using…" at bounding box center [531, 190] width 771 height 262
click at [373, 270] on video "Your browser must support playing .mp4 files to use Literably. Please try using…" at bounding box center [531, 190] width 771 height 262
click at [373, 271] on video "Your browser must support playing .mp4 files to use Literably. Please try using…" at bounding box center [531, 190] width 771 height 262
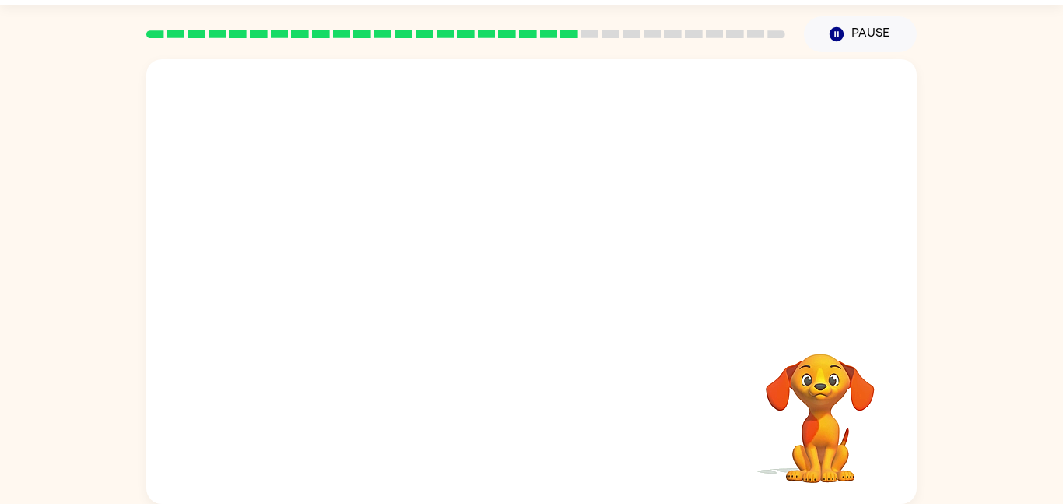
click at [373, 271] on video "Your browser must support playing .mp4 files to use Literably. Please try using…" at bounding box center [531, 190] width 771 height 262
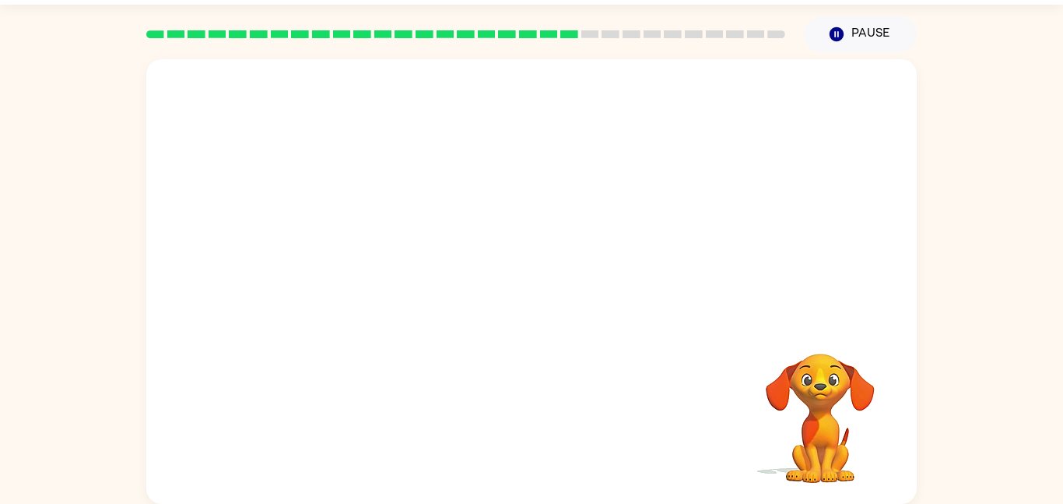
click at [373, 271] on video "Your browser must support playing .mp4 files to use Literably. Please try using…" at bounding box center [531, 190] width 771 height 262
click at [373, 268] on div at bounding box center [531, 281] width 771 height 445
click at [552, 283] on button "button" at bounding box center [532, 289] width 100 height 57
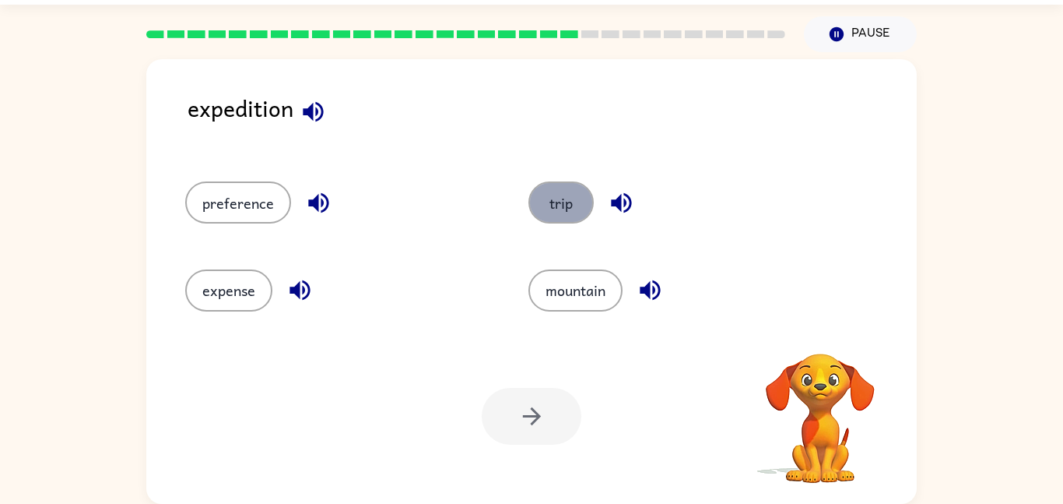
click at [582, 195] on button "trip" at bounding box center [561, 202] width 65 height 42
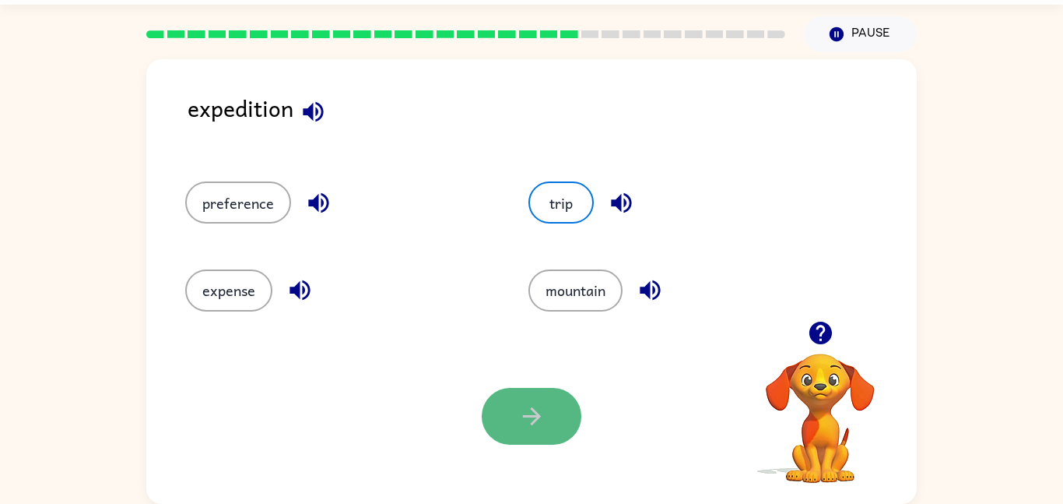
click at [549, 426] on button "button" at bounding box center [532, 416] width 100 height 57
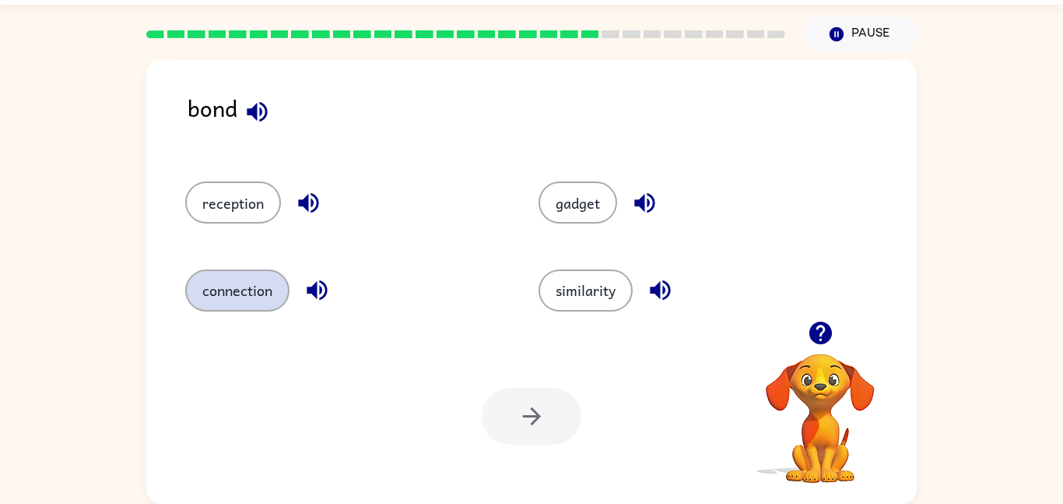
click at [251, 292] on button "connection" at bounding box center [237, 290] width 104 height 42
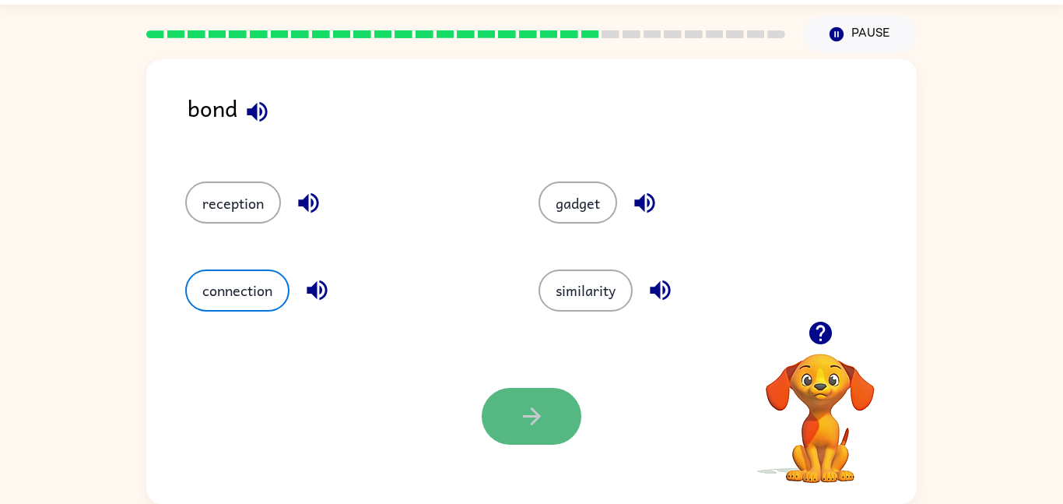
click at [531, 402] on icon "button" at bounding box center [531, 415] width 27 height 27
click at [535, 405] on div at bounding box center [532, 416] width 100 height 57
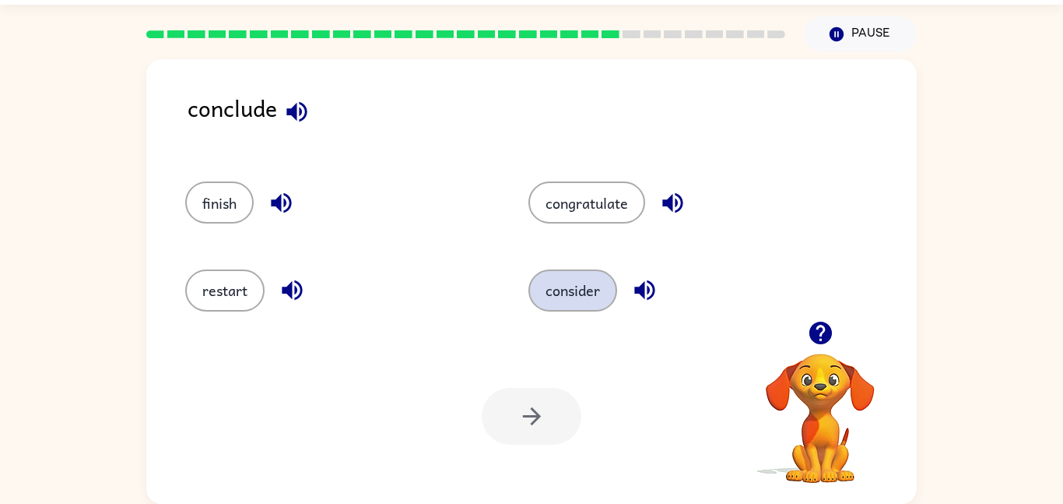
click at [568, 276] on button "consider" at bounding box center [573, 290] width 89 height 42
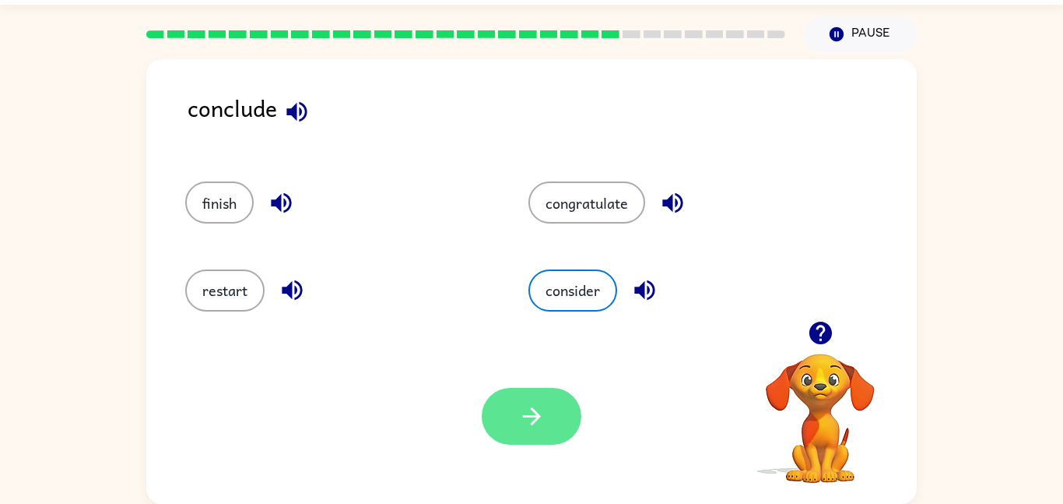
click at [555, 400] on button "button" at bounding box center [532, 416] width 100 height 57
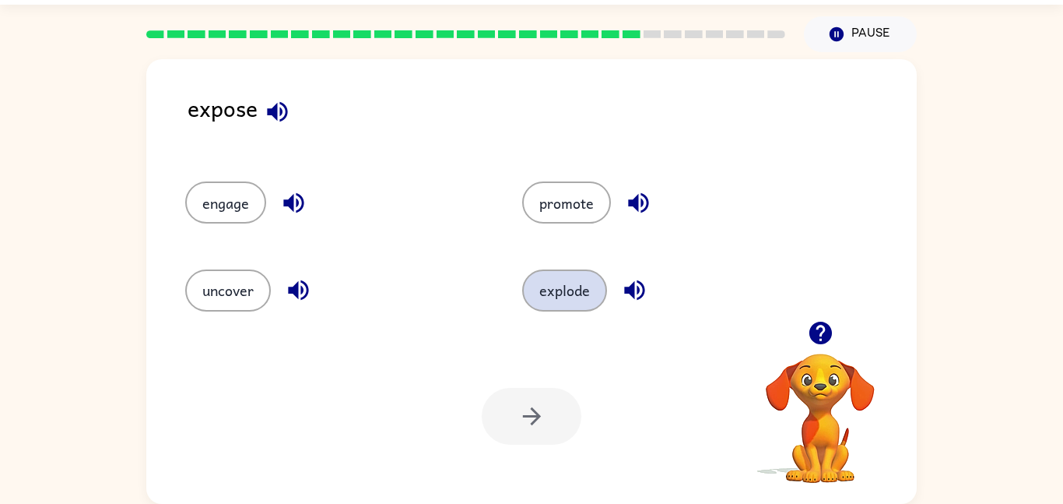
click at [539, 288] on button "explode" at bounding box center [564, 290] width 85 height 42
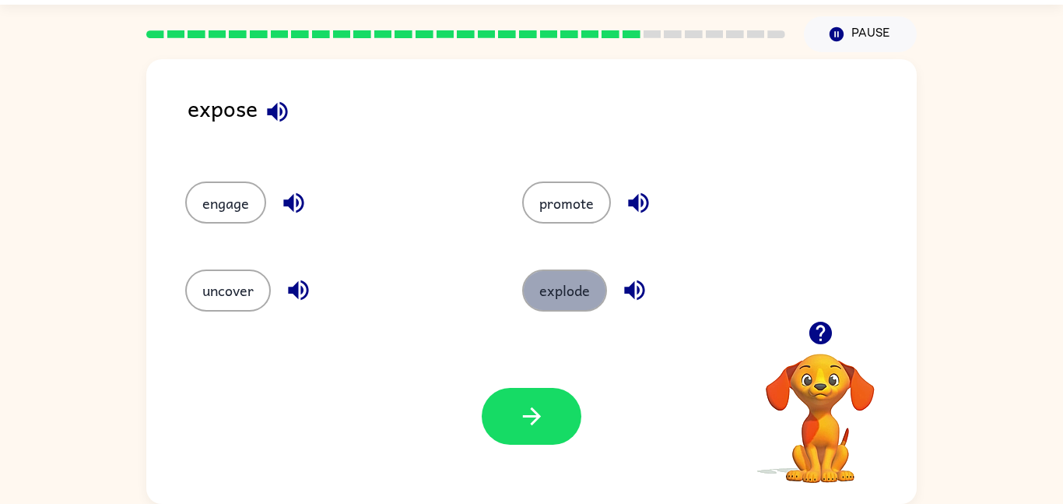
click at [539, 288] on button "explode" at bounding box center [564, 290] width 85 height 42
click at [538, 288] on button "explode" at bounding box center [564, 290] width 85 height 42
click at [638, 298] on icon "button" at bounding box center [634, 290] width 20 height 20
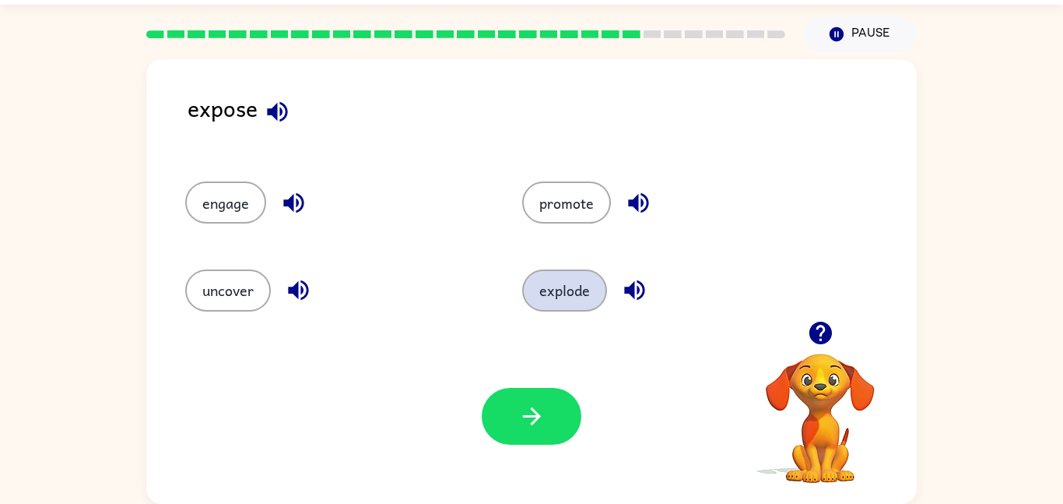
click at [581, 297] on button "explode" at bounding box center [564, 290] width 85 height 42
click at [236, 293] on button "uncover" at bounding box center [228, 290] width 86 height 42
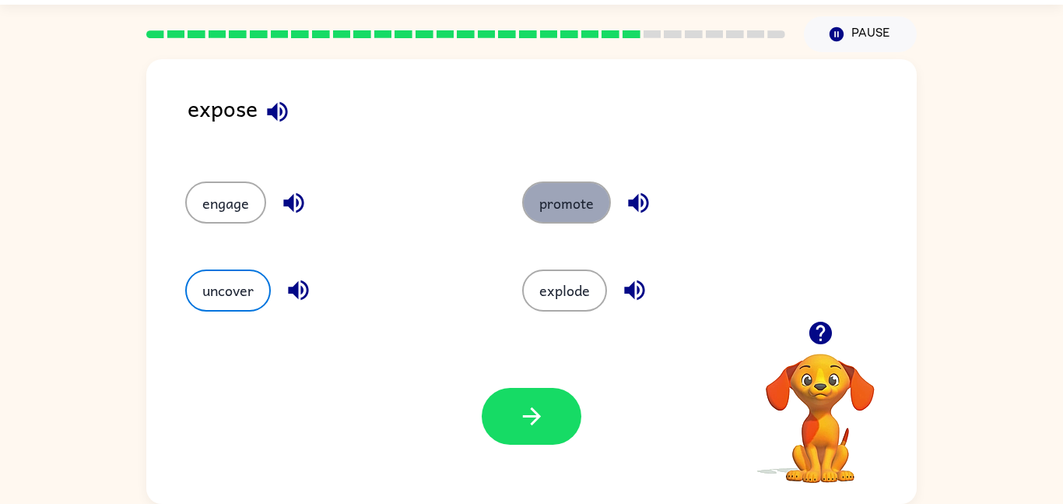
click at [546, 216] on button "promote" at bounding box center [566, 202] width 89 height 42
click at [265, 286] on button "uncover" at bounding box center [228, 290] width 86 height 42
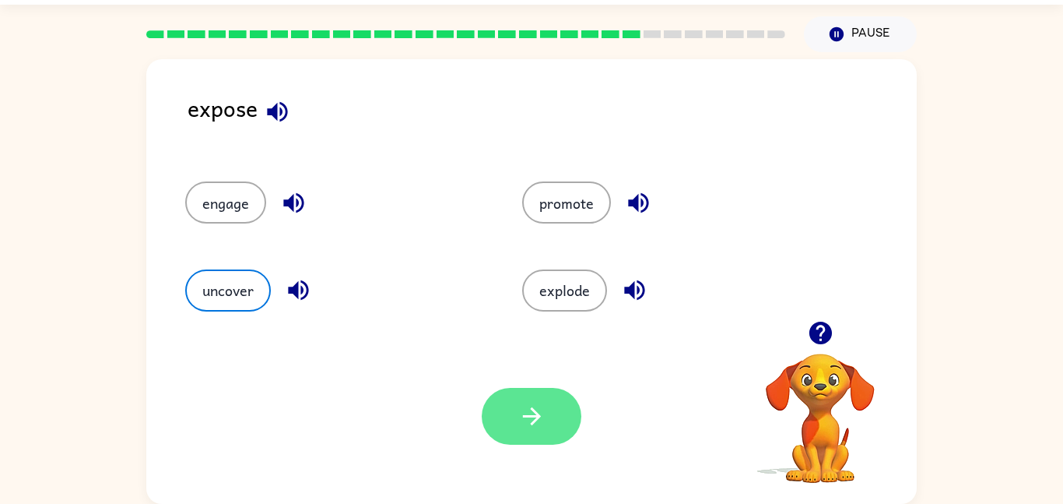
click at [551, 407] on button "button" at bounding box center [532, 416] width 100 height 57
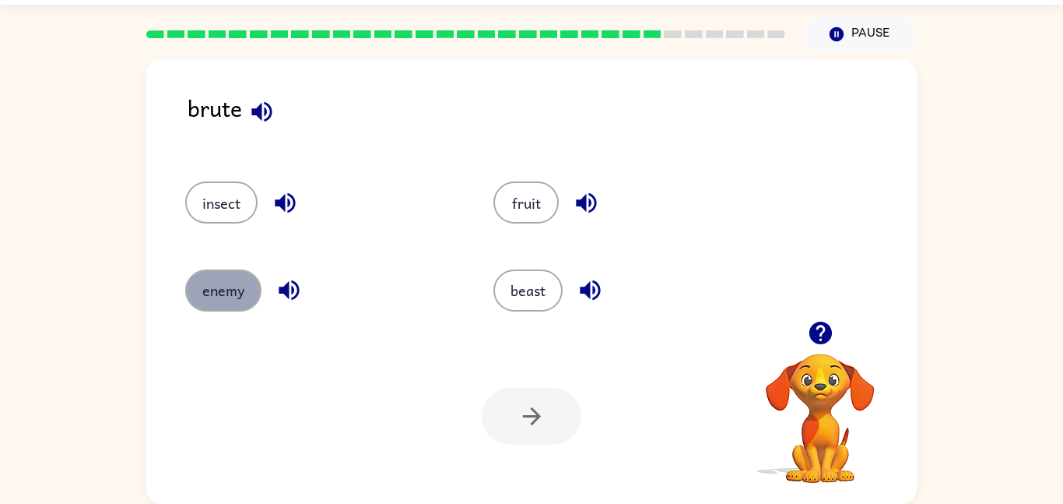
click at [254, 289] on button "enemy" at bounding box center [223, 290] width 76 height 42
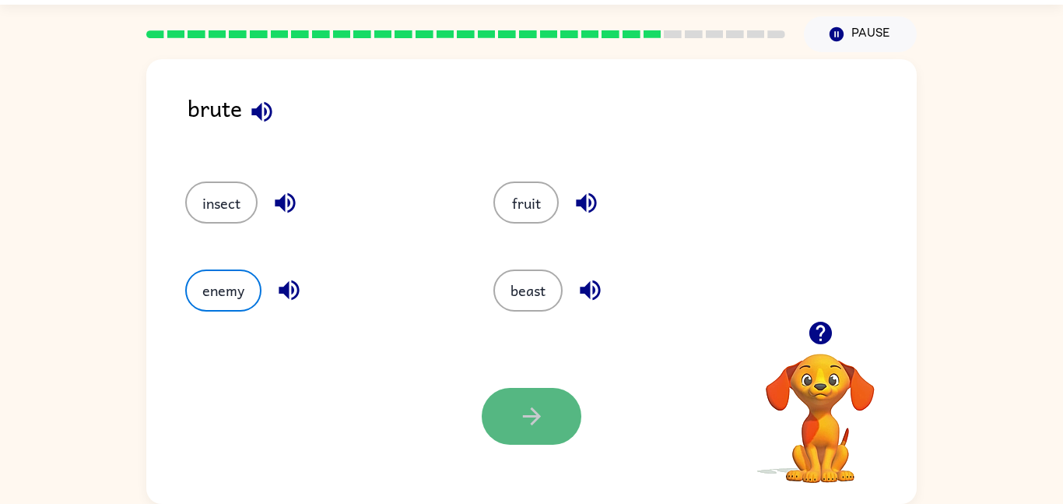
click at [518, 407] on icon "button" at bounding box center [531, 415] width 27 height 27
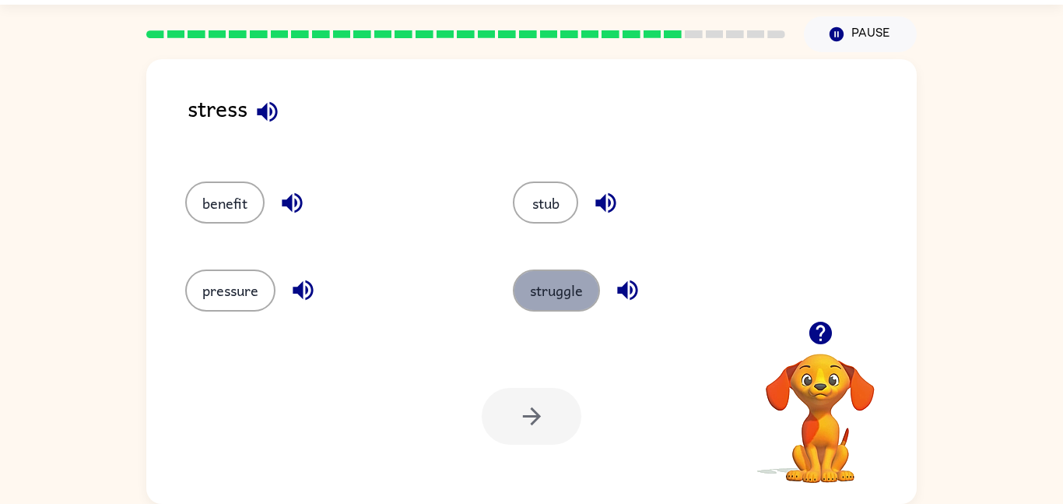
click at [531, 295] on button "struggle" at bounding box center [556, 290] width 87 height 42
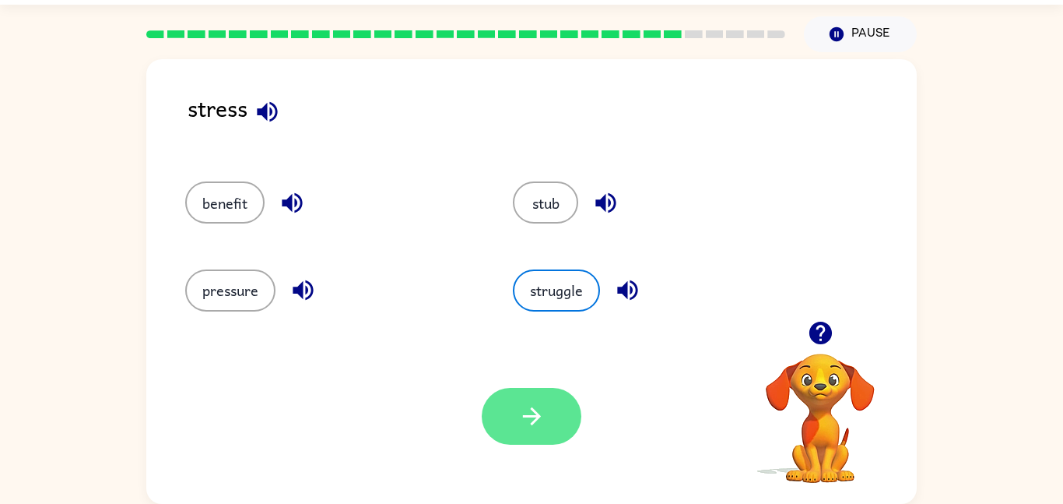
click at [529, 398] on button "button" at bounding box center [532, 416] width 100 height 57
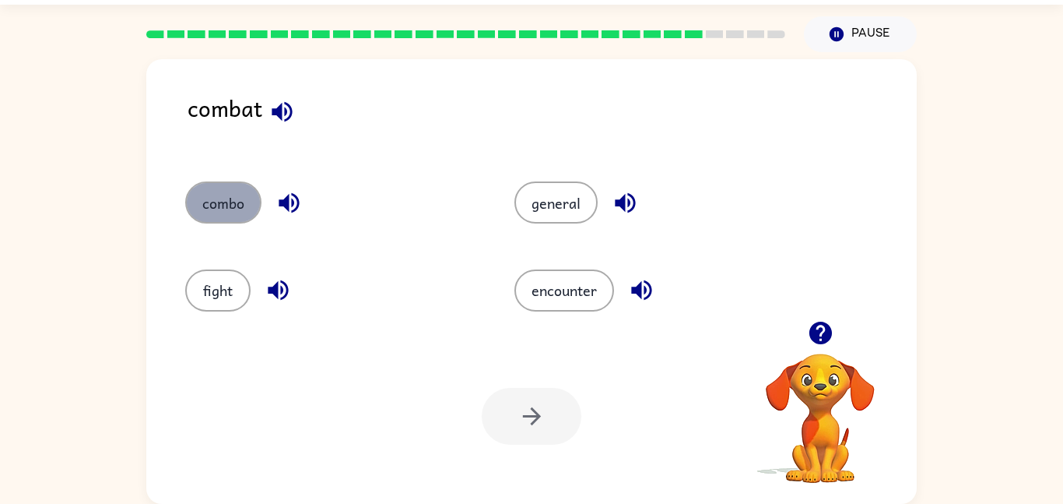
click at [204, 202] on button "combo" at bounding box center [223, 202] width 76 height 42
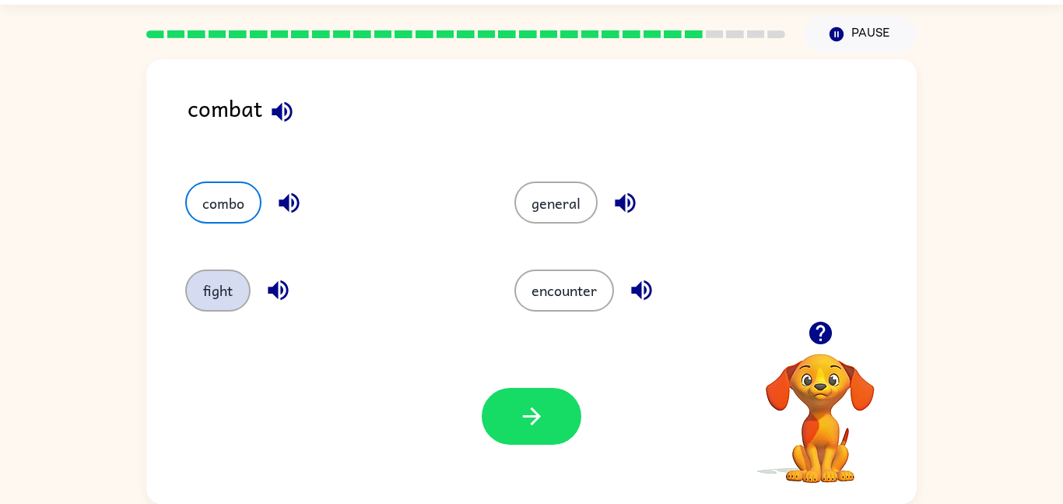
click at [227, 297] on button "fight" at bounding box center [217, 290] width 65 height 42
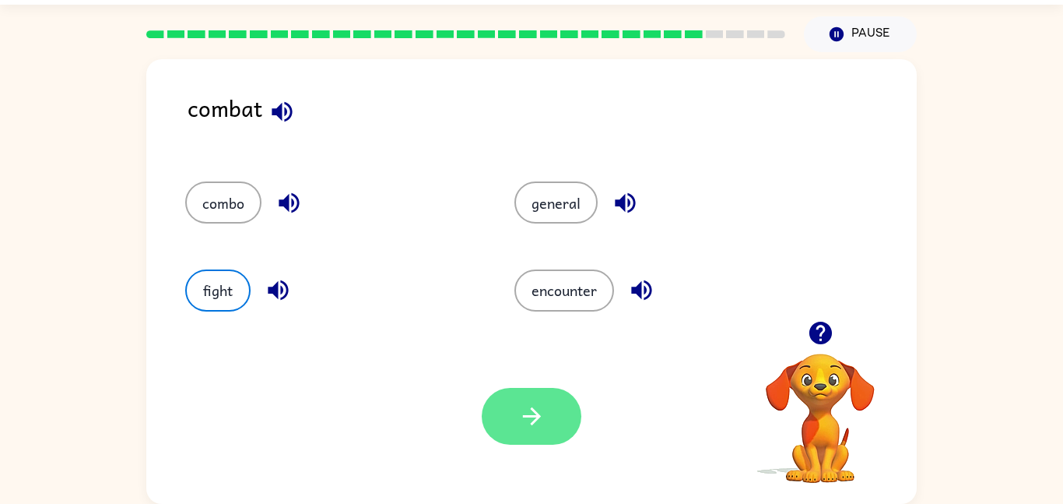
click at [512, 397] on button "button" at bounding box center [532, 416] width 100 height 57
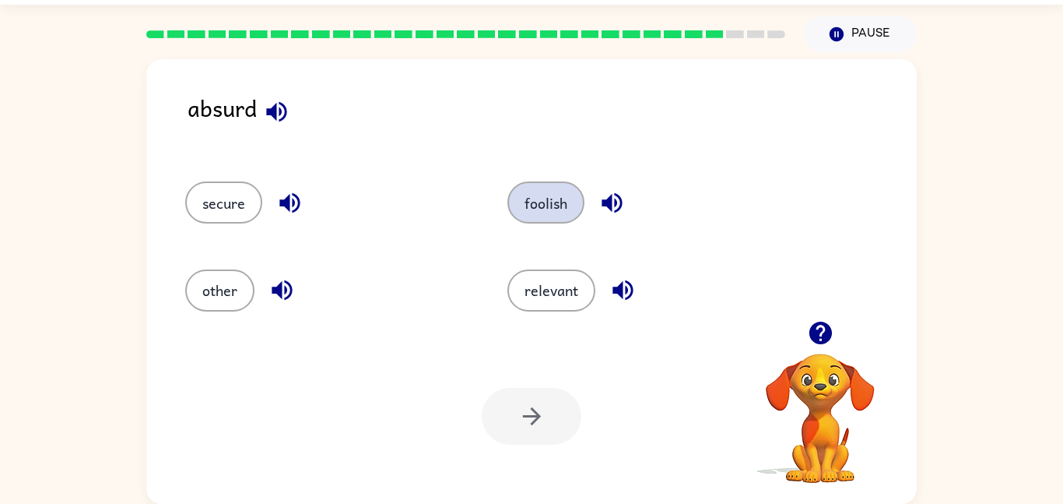
click at [568, 197] on button "foolish" at bounding box center [546, 202] width 77 height 42
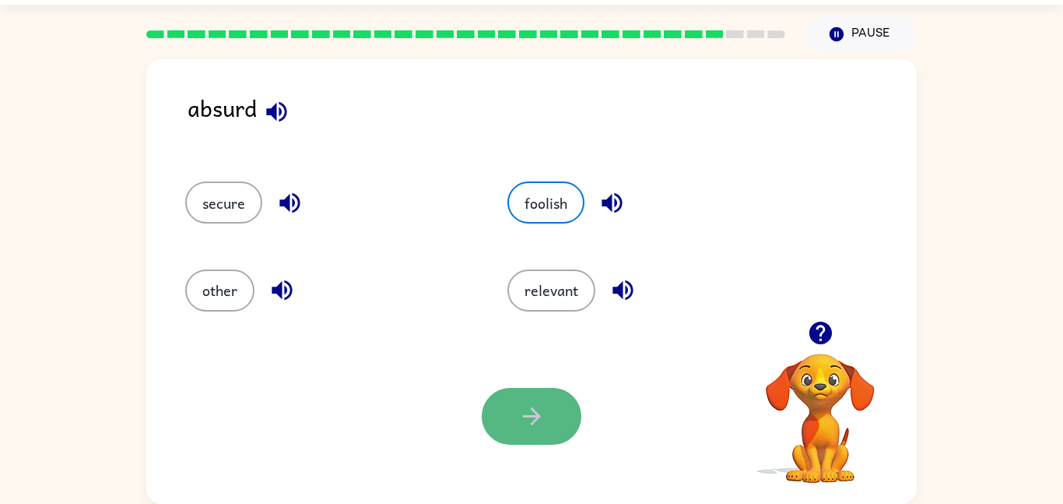
click at [549, 399] on button "button" at bounding box center [532, 416] width 100 height 57
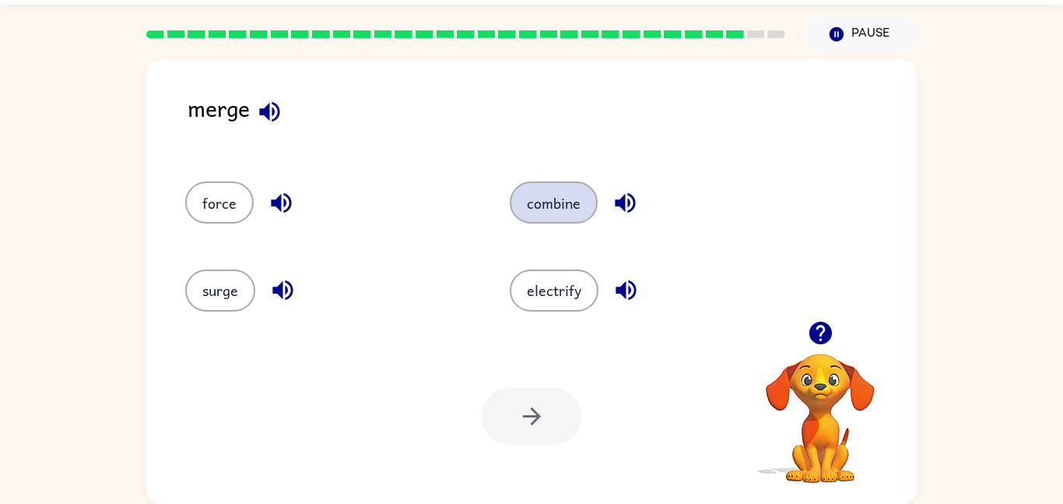
click at [542, 209] on button "combine" at bounding box center [554, 202] width 88 height 42
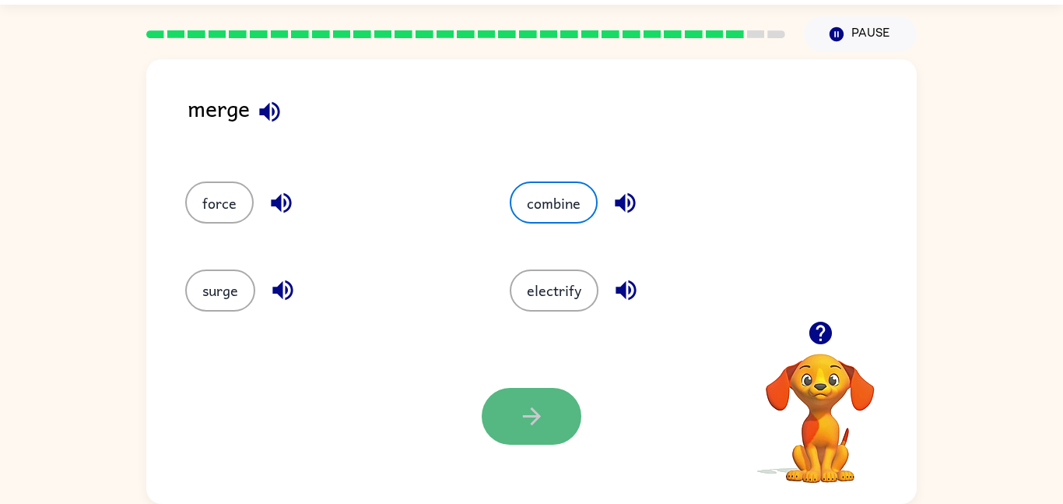
click at [546, 420] on button "button" at bounding box center [532, 416] width 100 height 57
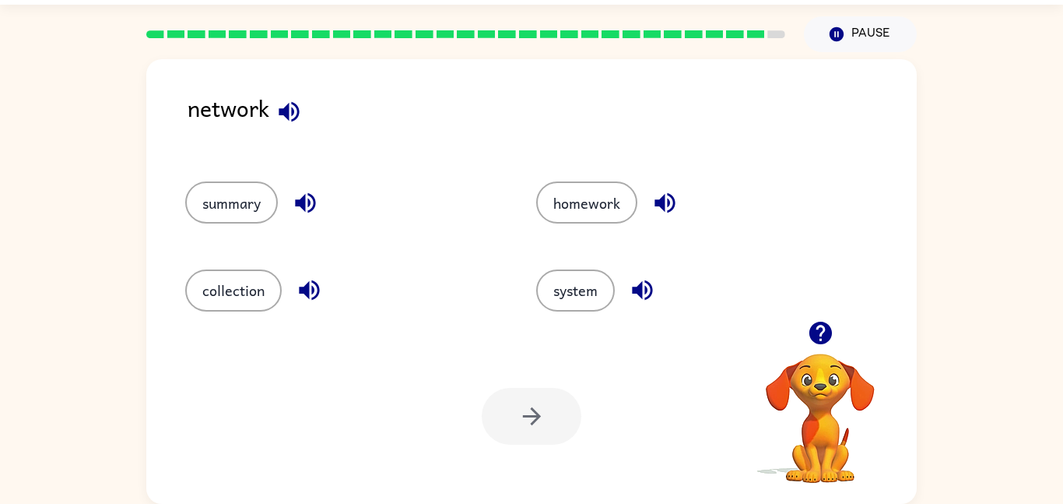
click at [593, 266] on div "system" at bounding box center [682, 283] width 351 height 87
click at [592, 274] on button "system" at bounding box center [575, 290] width 79 height 42
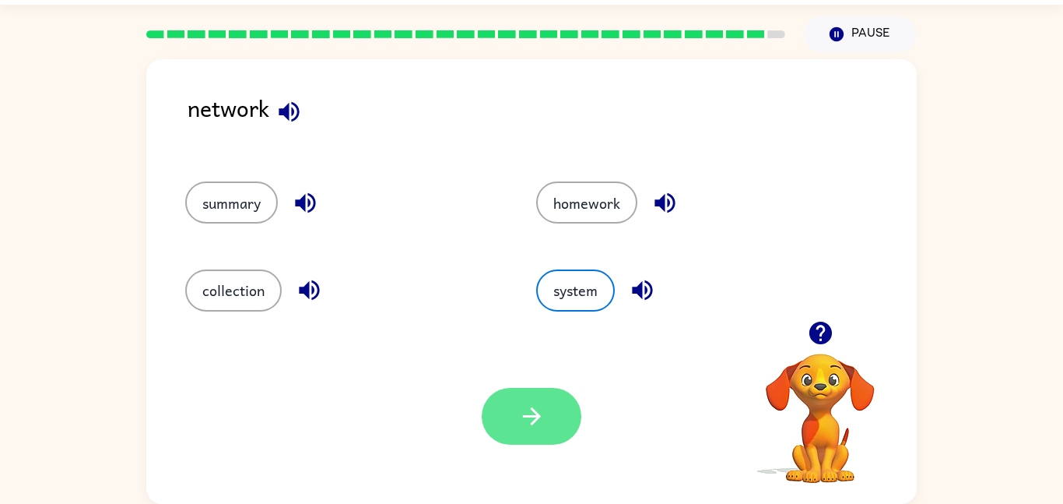
click at [529, 420] on icon "button" at bounding box center [531, 415] width 27 height 27
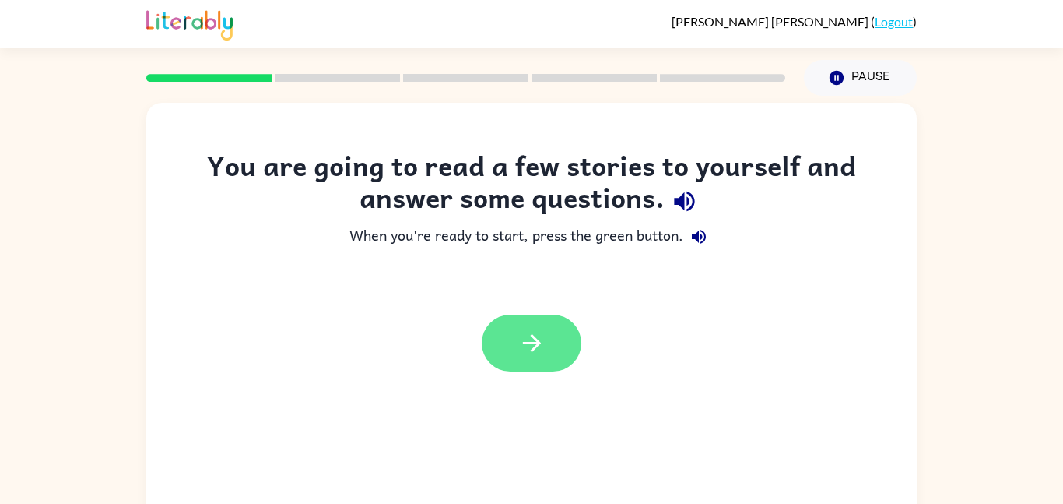
click at [515, 329] on button "button" at bounding box center [532, 343] width 100 height 57
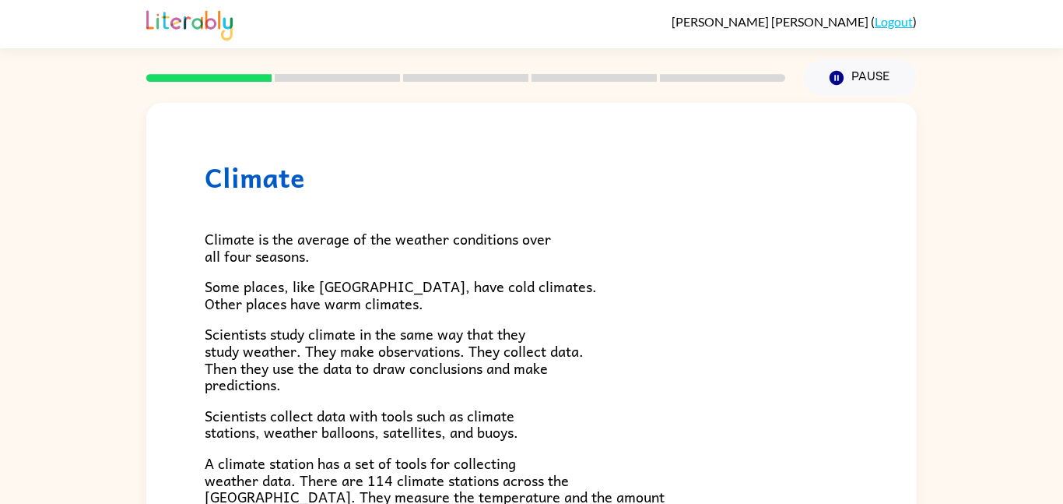
scroll to position [26, 0]
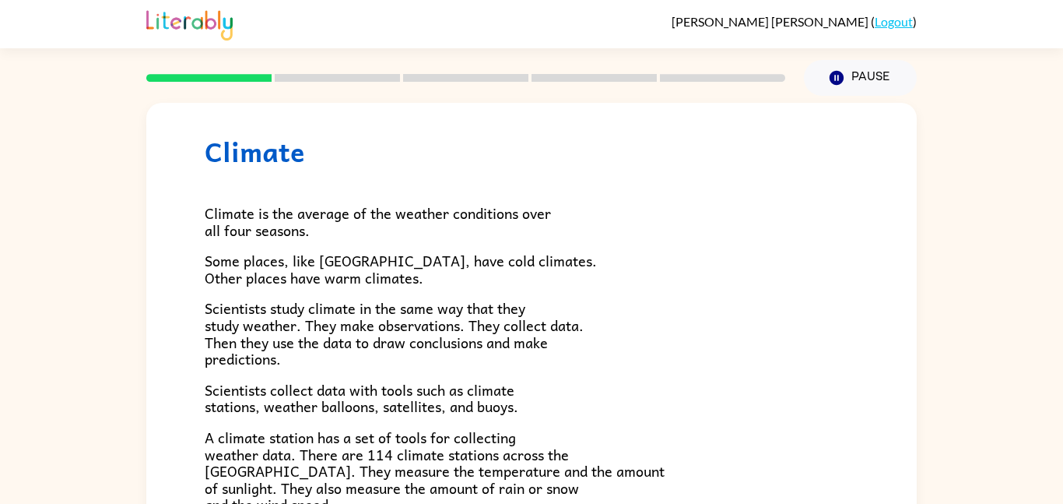
click at [244, 303] on span "Scientists study climate in the same way that they study weather. They make obs…" at bounding box center [394, 333] width 379 height 73
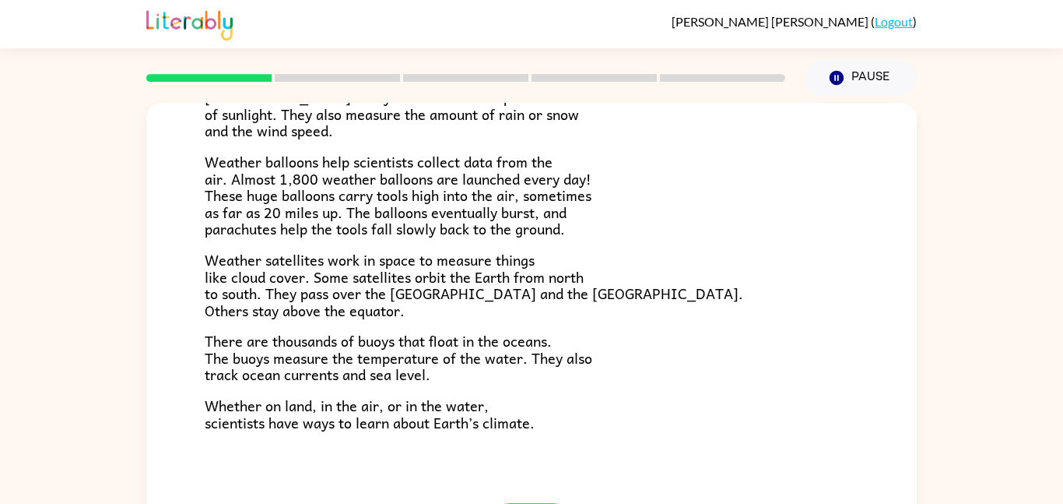
scroll to position [435, 0]
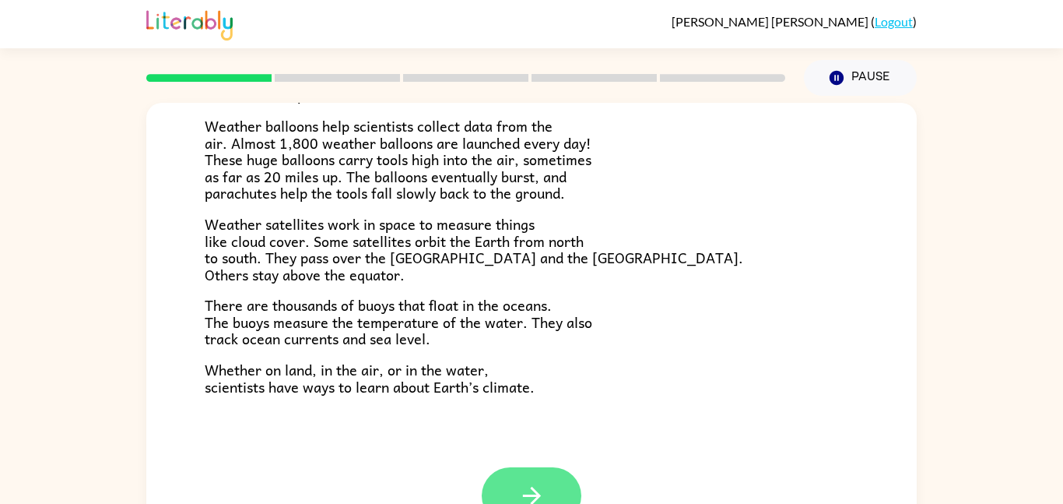
click at [532, 500] on icon "button" at bounding box center [531, 495] width 27 height 27
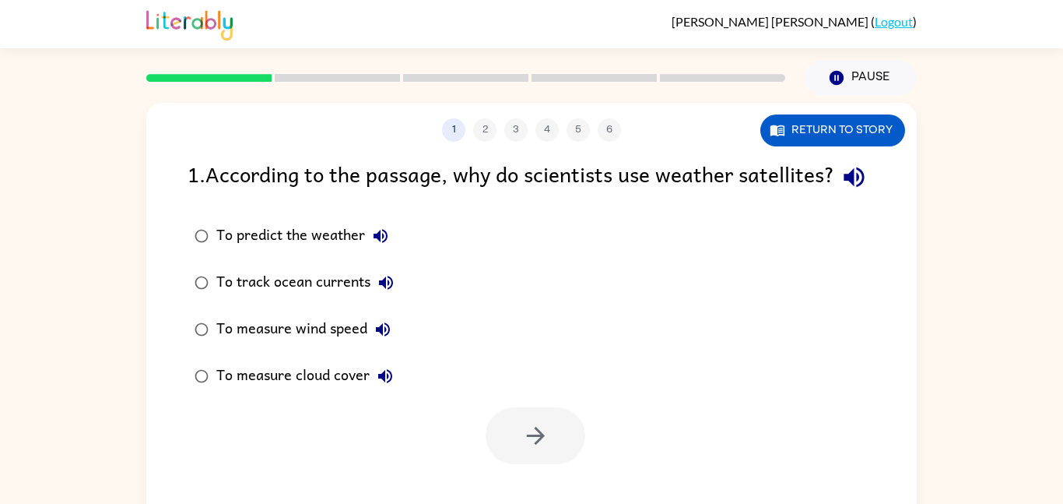
scroll to position [0, 0]
click at [487, 131] on div "1 2 3 4 5 6" at bounding box center [531, 129] width 771 height 23
click at [497, 128] on div "1 2 3 4 5 6" at bounding box center [531, 129] width 771 height 23
click at [275, 251] on div "To predict the weather" at bounding box center [306, 235] width 180 height 31
click at [520, 457] on button "button" at bounding box center [536, 435] width 100 height 57
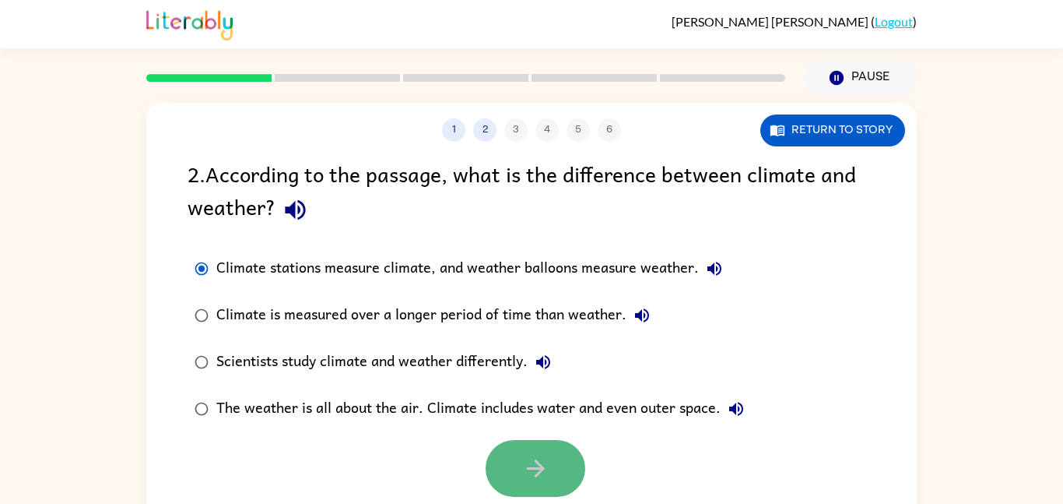
click at [531, 455] on icon "button" at bounding box center [535, 468] width 27 height 27
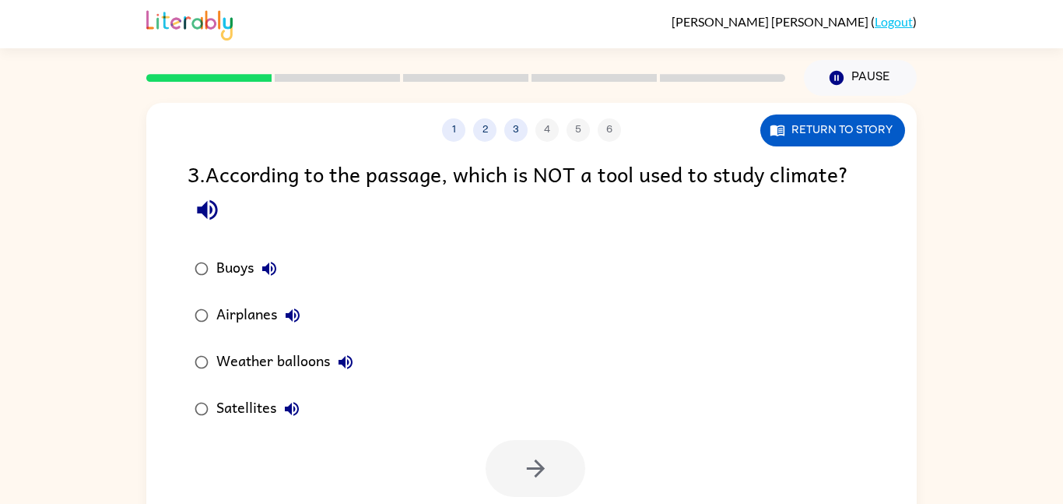
click at [233, 318] on div "Airplanes" at bounding box center [262, 315] width 92 height 31
click at [559, 459] on button "button" at bounding box center [536, 468] width 100 height 57
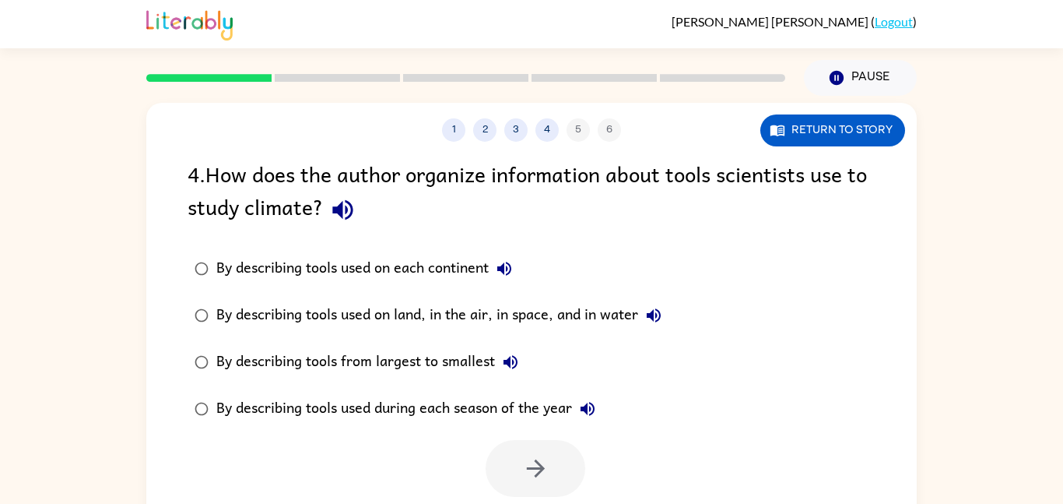
click at [454, 262] on div "By describing tools used on each continent" at bounding box center [368, 268] width 304 height 31
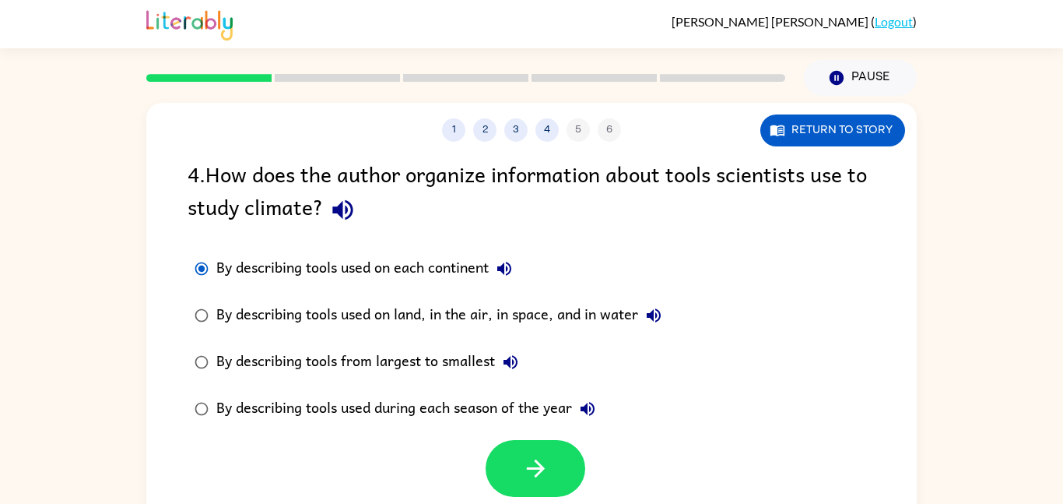
click at [509, 265] on icon "button" at bounding box center [504, 268] width 19 height 19
click at [372, 320] on div "By describing tools used on land, in the air, in space, and in water" at bounding box center [442, 315] width 453 height 31
click at [536, 477] on icon "button" at bounding box center [535, 468] width 27 height 27
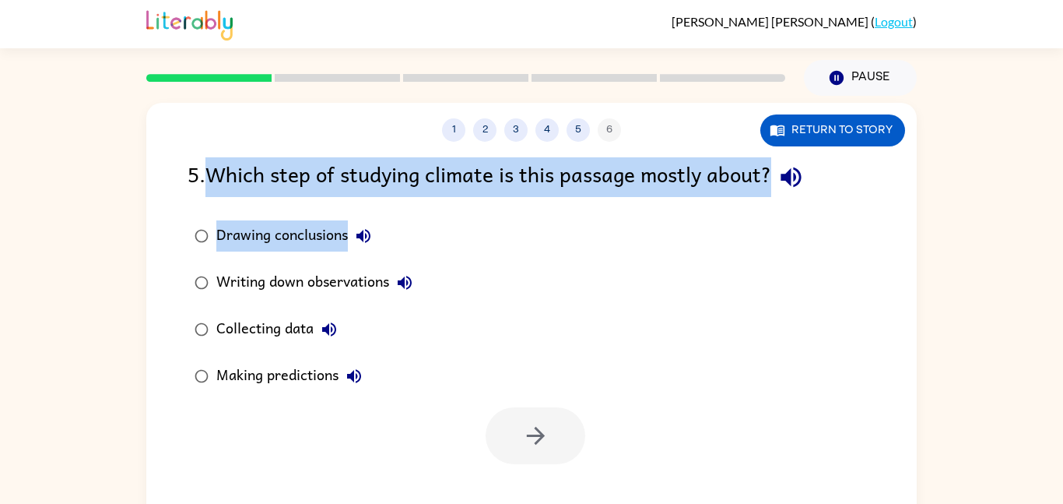
drag, startPoint x: 214, startPoint y: 167, endPoint x: 767, endPoint y: 208, distance: 554.2
click at [767, 208] on div "5 . Which step of studying climate is this passage mostly about? Drawing conclu…" at bounding box center [531, 310] width 771 height 307
click at [696, 176] on div "5 . Which step of studying climate is this passage mostly about?" at bounding box center [532, 177] width 688 height 40
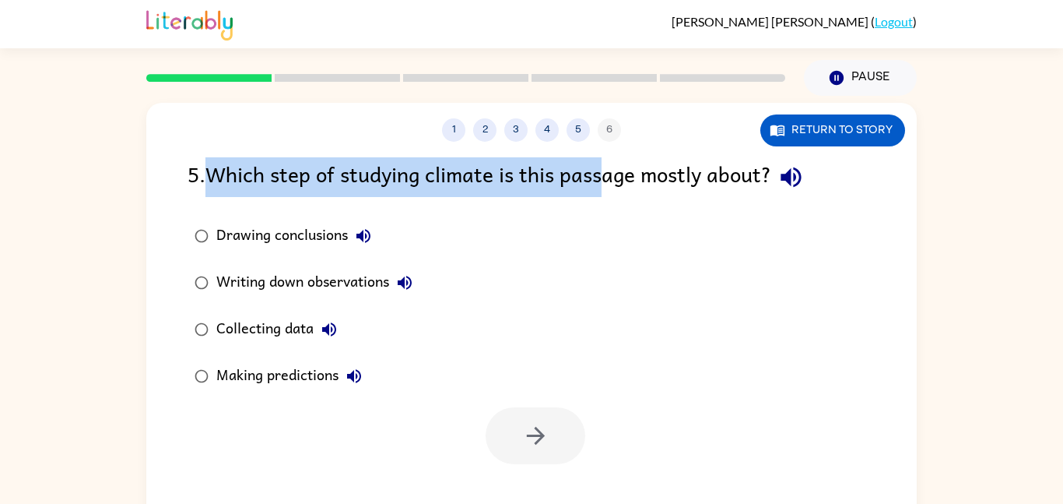
drag, startPoint x: 211, startPoint y: 174, endPoint x: 608, endPoint y: 174, distance: 397.0
click at [608, 174] on div "5 . Which step of studying climate is this passage mostly about?" at bounding box center [532, 177] width 688 height 40
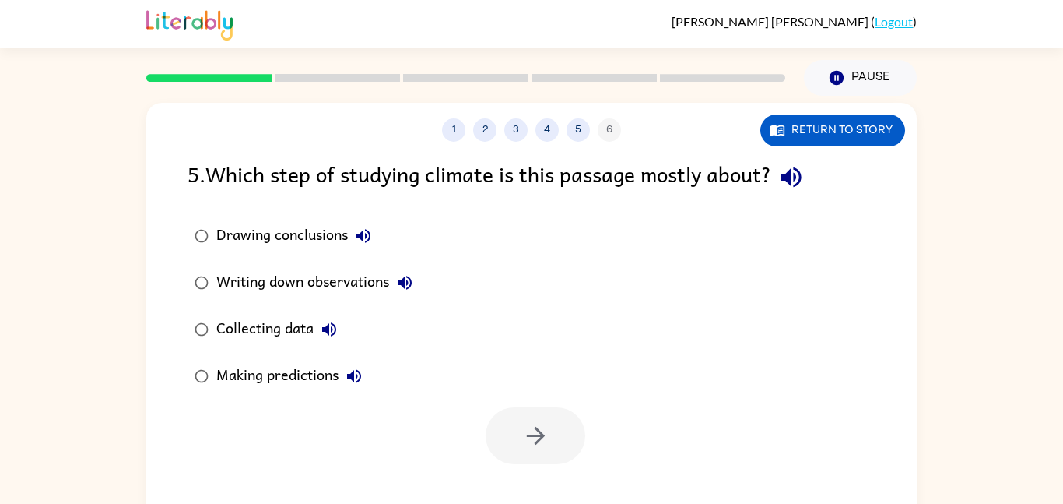
click at [369, 84] on div at bounding box center [466, 78] width 658 height 54
click at [599, 129] on div "1 2 3 4 5 6" at bounding box center [531, 129] width 771 height 23
click at [613, 130] on div "1 2 3 4 5 6" at bounding box center [531, 129] width 771 height 23
click at [315, 279] on div "Writing down observations" at bounding box center [318, 282] width 204 height 31
click at [551, 442] on button "button" at bounding box center [536, 435] width 100 height 57
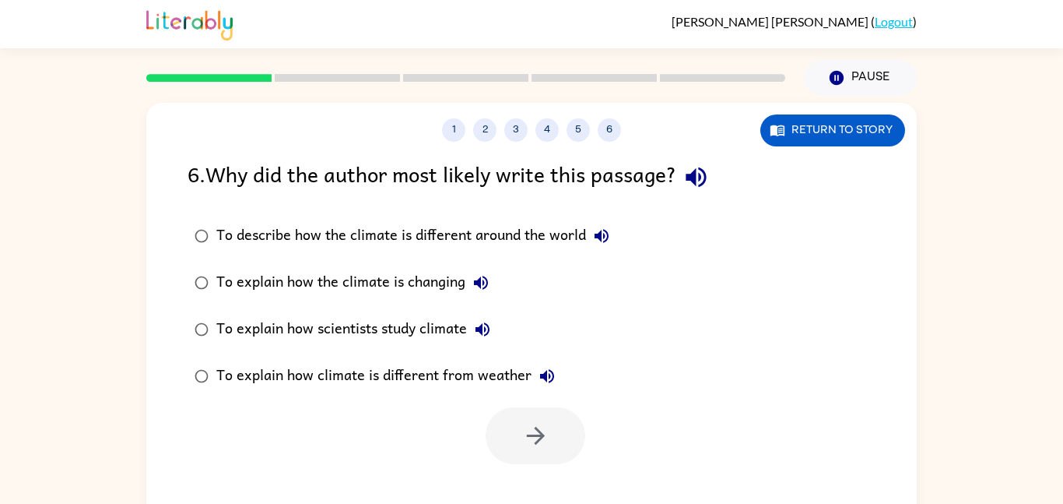
click at [217, 292] on div "To explain how the climate is changing" at bounding box center [356, 282] width 280 height 31
click at [489, 429] on button "button" at bounding box center [536, 435] width 100 height 57
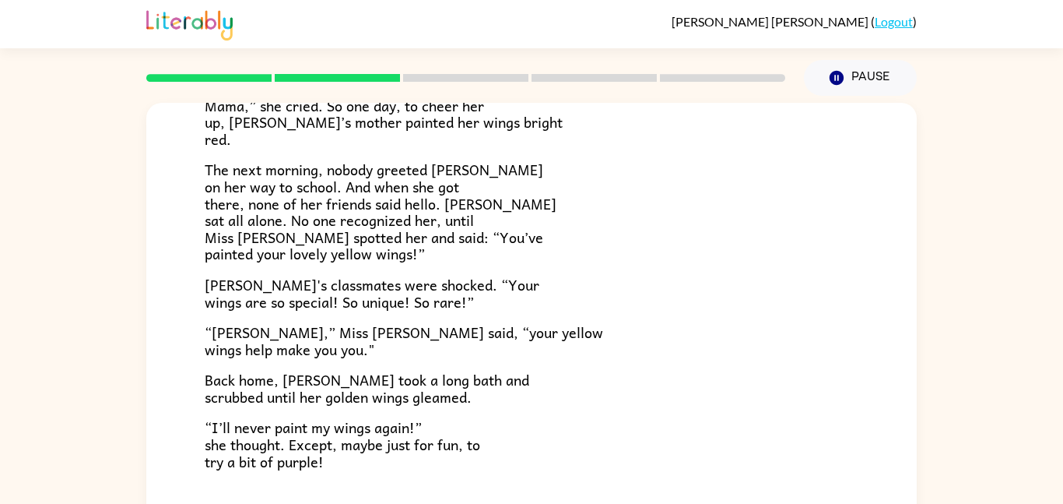
scroll to position [435, 0]
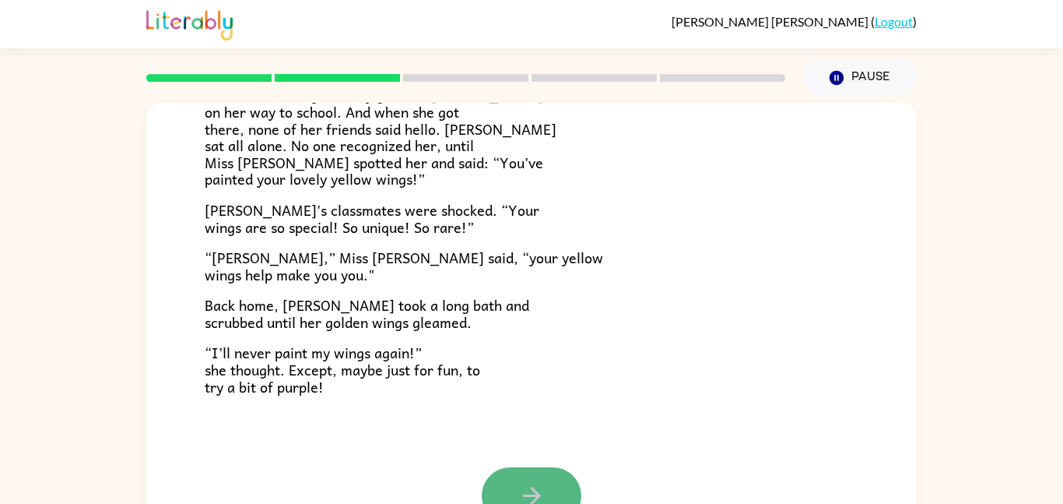
click at [527, 486] on icon "button" at bounding box center [531, 495] width 27 height 27
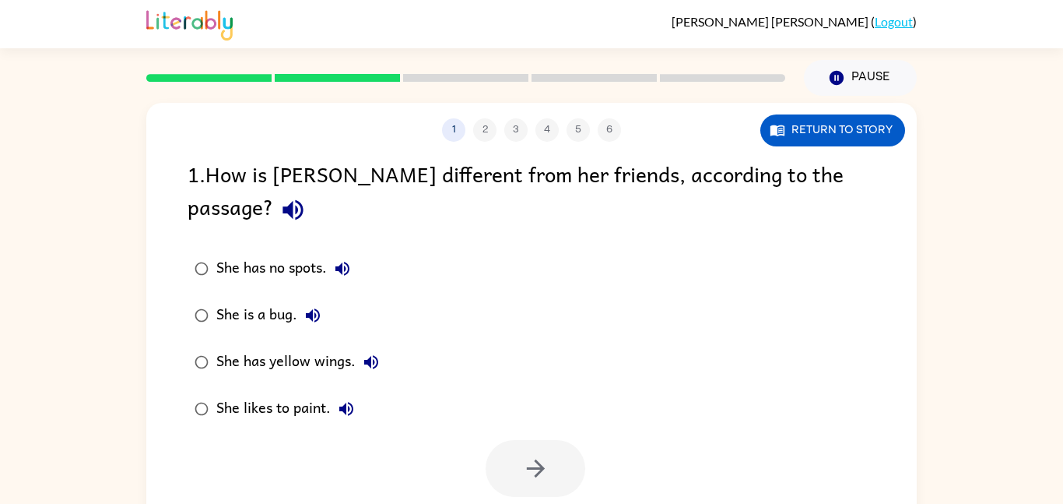
click at [241, 346] on div "She has yellow wings." at bounding box center [301, 361] width 170 height 31
click at [559, 440] on button "button" at bounding box center [536, 468] width 100 height 57
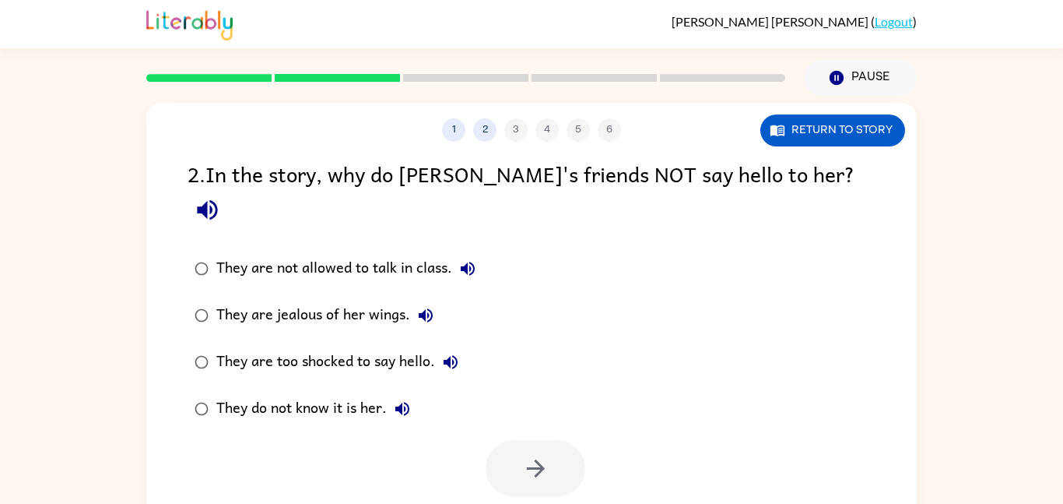
click at [266, 385] on label "They do not know it is her." at bounding box center [335, 408] width 312 height 47
click at [508, 447] on button "button" at bounding box center [536, 468] width 100 height 57
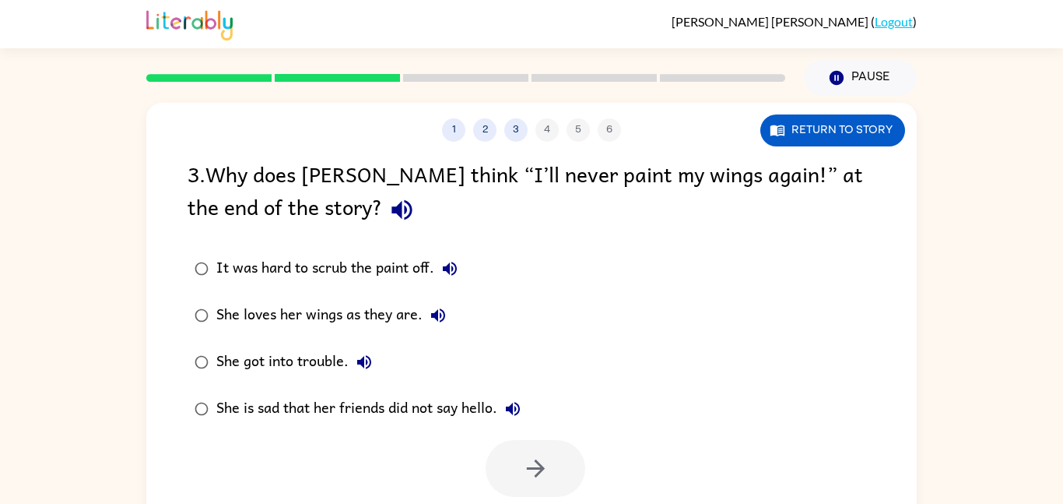
click at [244, 325] on div "She loves her wings as they are." at bounding box center [334, 315] width 237 height 31
click at [571, 453] on button "button" at bounding box center [536, 468] width 100 height 57
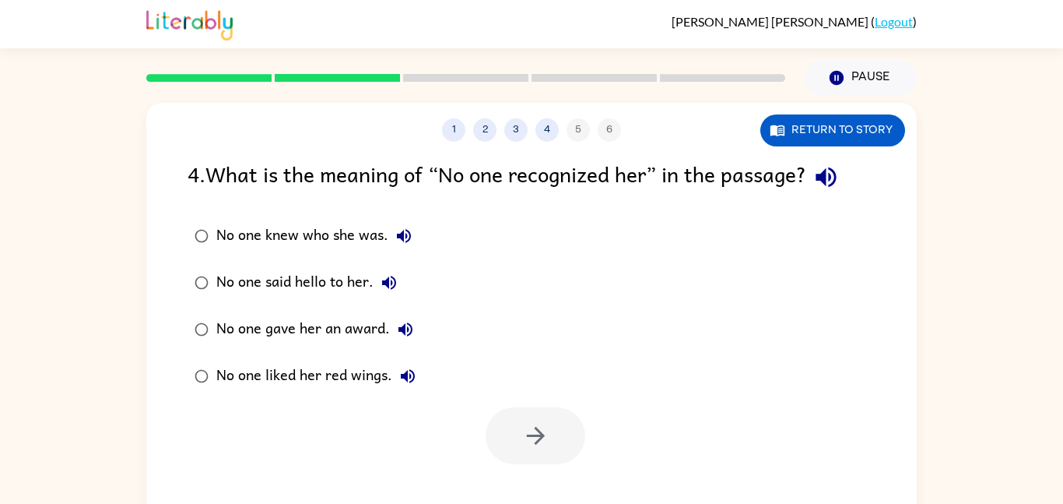
click at [230, 244] on div "No one knew who she was." at bounding box center [317, 235] width 203 height 31
click at [501, 425] on button "button" at bounding box center [536, 435] width 100 height 57
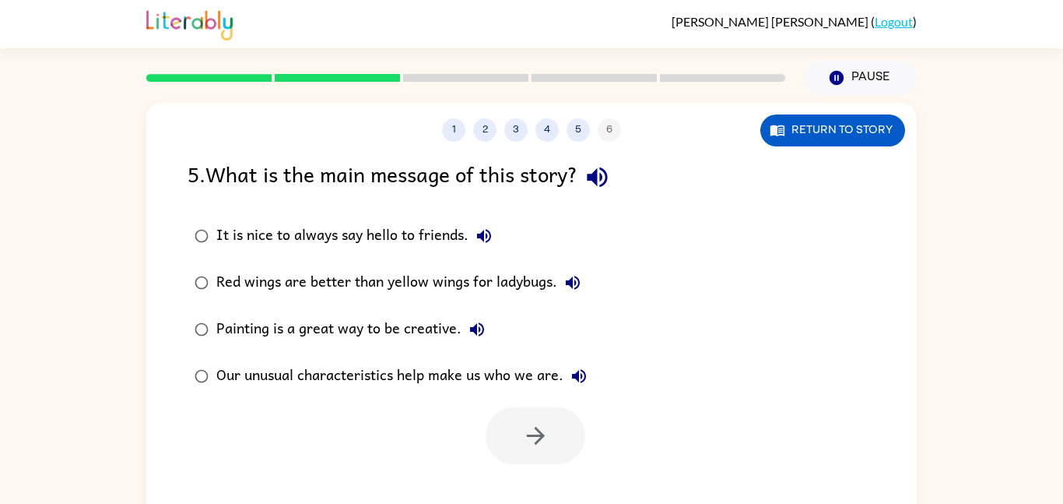
click at [293, 309] on label "Painting is a great way to be creative." at bounding box center [390, 329] width 423 height 47
click at [329, 283] on div "Red wings are better than yellow wings for ladybugs." at bounding box center [402, 282] width 372 height 31
click at [264, 380] on div "Our unusual characteristics help make us who we are." at bounding box center [405, 375] width 378 height 31
click at [573, 427] on button "button" at bounding box center [536, 435] width 100 height 57
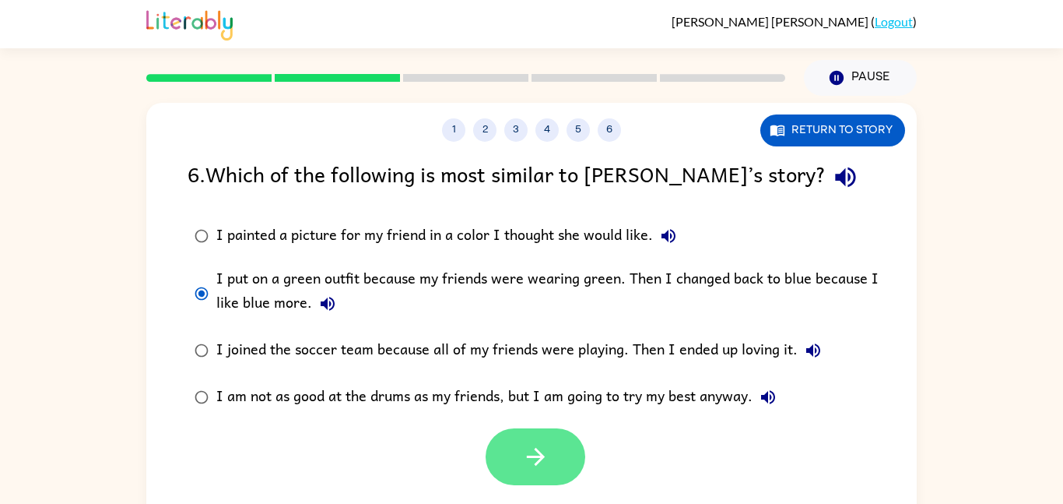
click at [576, 457] on button "button" at bounding box center [536, 456] width 100 height 57
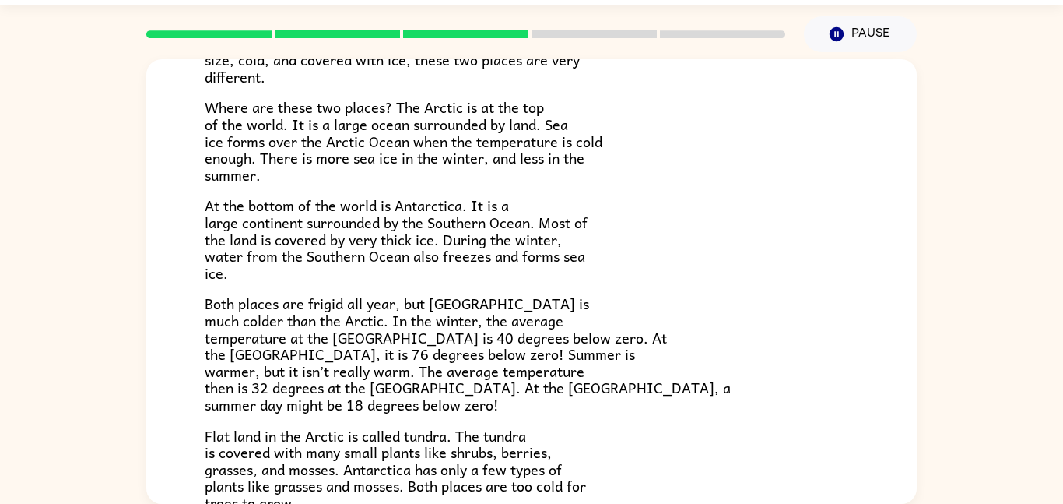
scroll to position [329, 0]
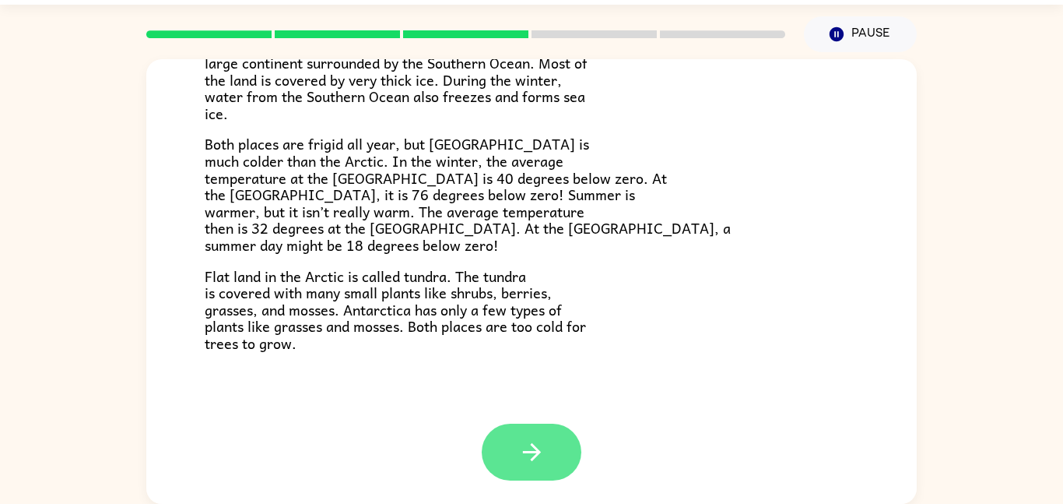
click at [495, 436] on button "button" at bounding box center [532, 451] width 100 height 57
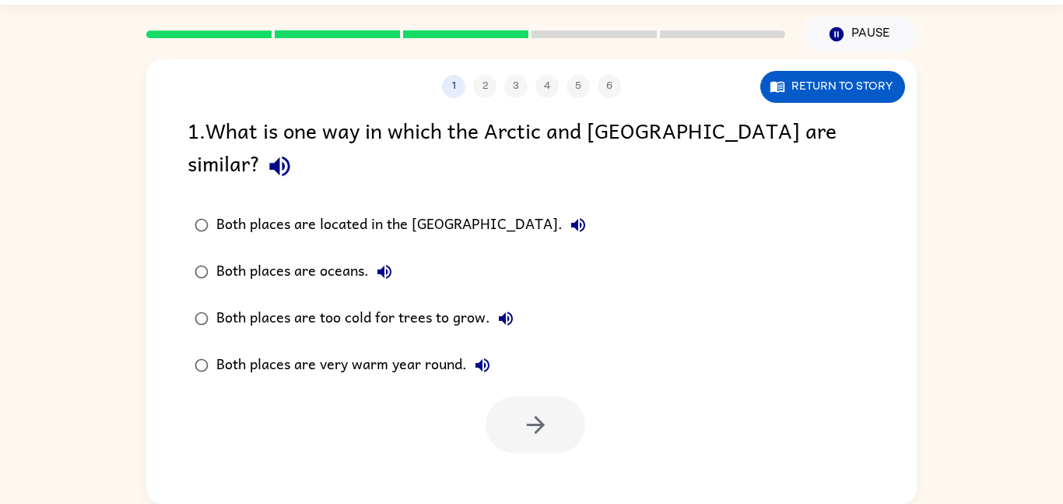
scroll to position [0, 0]
click at [293, 256] on div "Both places are oceans." at bounding box center [308, 271] width 184 height 31
click at [294, 303] on div "Both places are too cold for trees to grow." at bounding box center [368, 318] width 305 height 31
click at [559, 396] on button "button" at bounding box center [536, 424] width 100 height 57
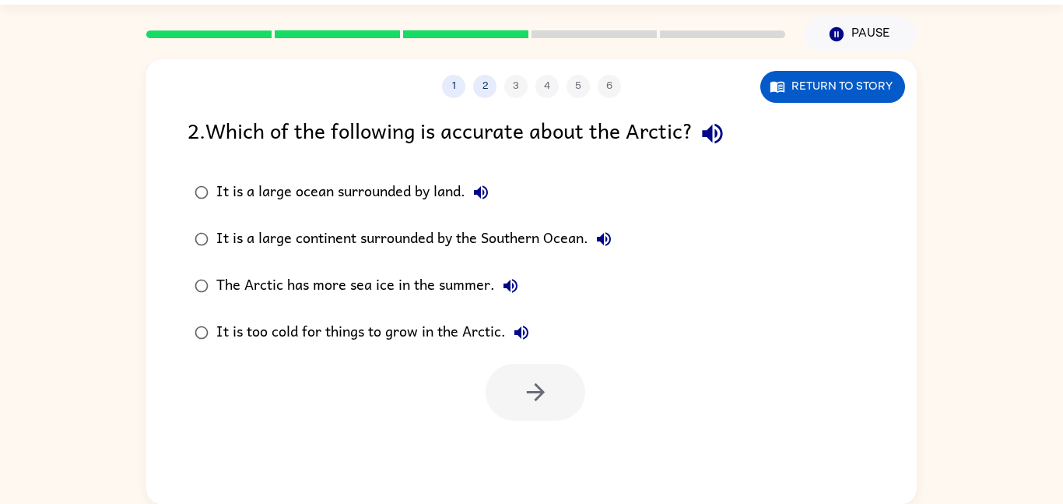
click at [311, 219] on label "It is a large continent surrounded by the Southern Ocean." at bounding box center [403, 239] width 448 height 47
click at [148, 37] on rect at bounding box center [208, 34] width 125 height 8
click at [519, 399] on button "button" at bounding box center [536, 392] width 100 height 57
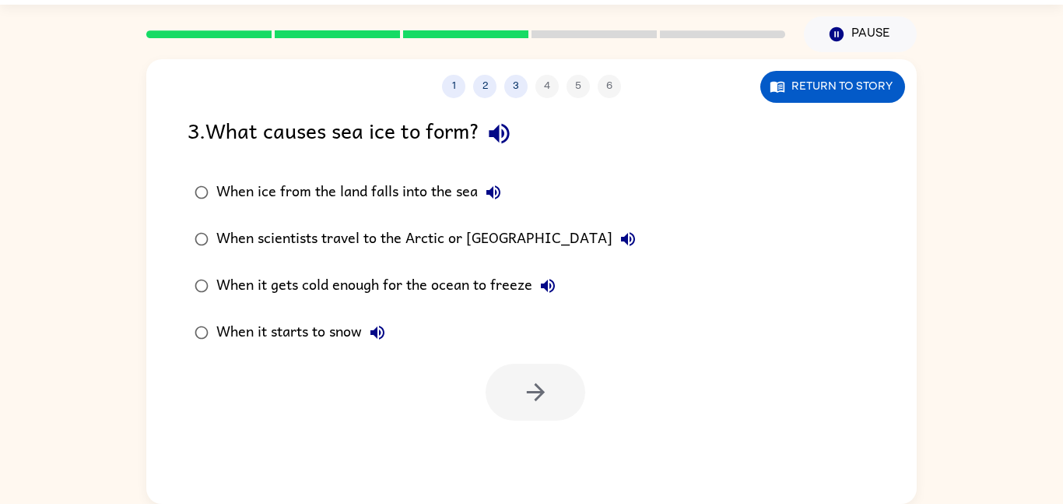
click at [341, 264] on label "When it gets cold enough for the ocean to freeze" at bounding box center [415, 285] width 473 height 47
click at [573, 377] on button "button" at bounding box center [536, 392] width 100 height 57
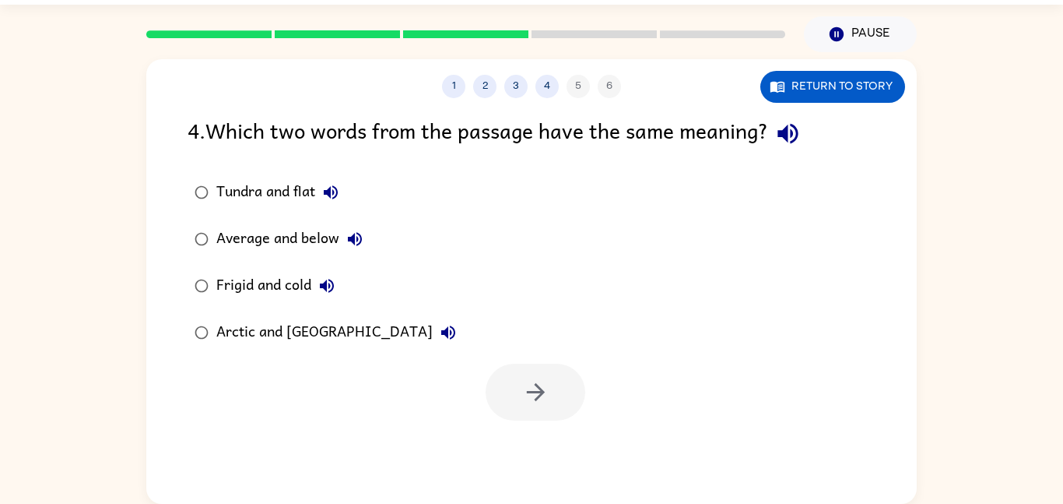
click at [238, 279] on div "Frigid and cold" at bounding box center [279, 285] width 126 height 31
click at [546, 406] on button "button" at bounding box center [536, 392] width 100 height 57
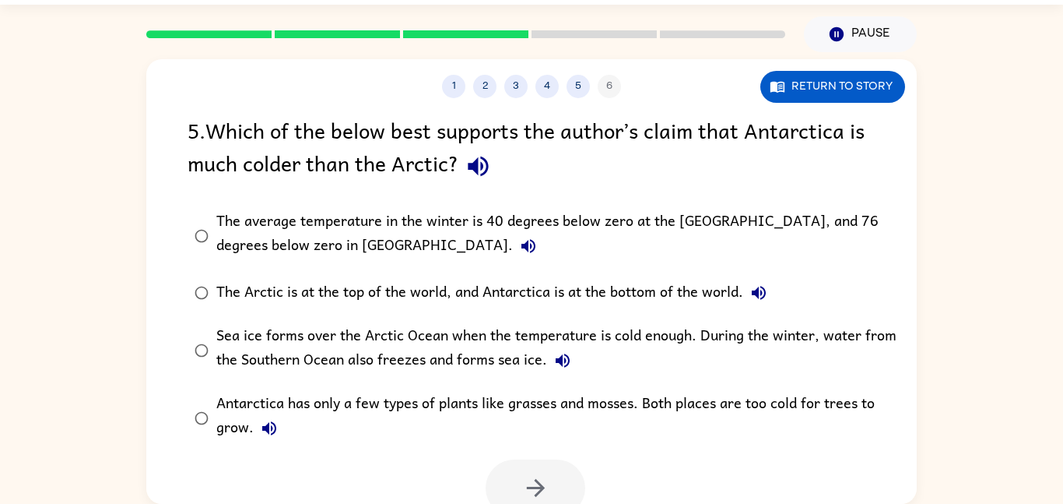
click at [251, 357] on div "Sea ice forms over the Arctic Ocean when the temperature is cold enough. During…" at bounding box center [556, 350] width 680 height 52
click at [532, 477] on icon "button" at bounding box center [535, 487] width 27 height 27
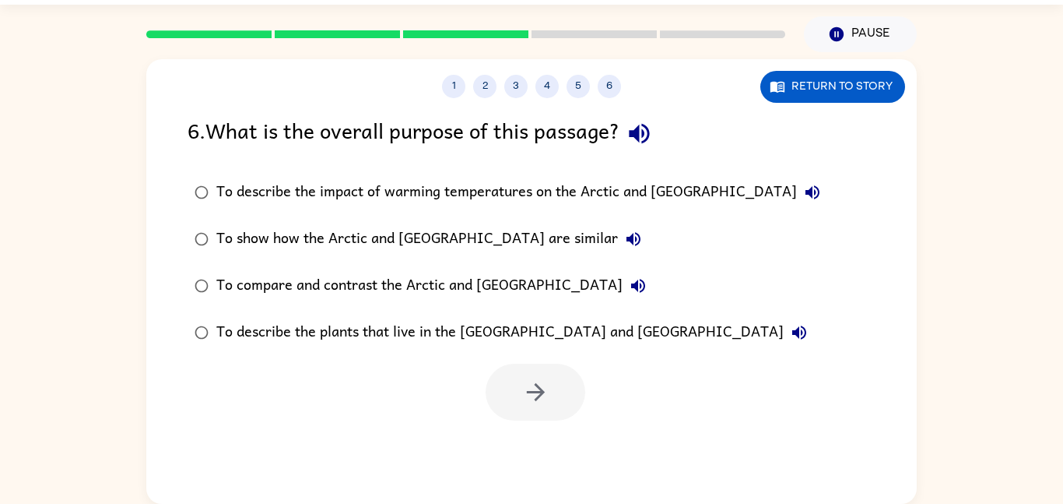
click at [283, 273] on div "To compare and contrast the Arctic and [GEOGRAPHIC_DATA]" at bounding box center [435, 285] width 438 height 31
click at [511, 402] on button "button" at bounding box center [536, 392] width 100 height 57
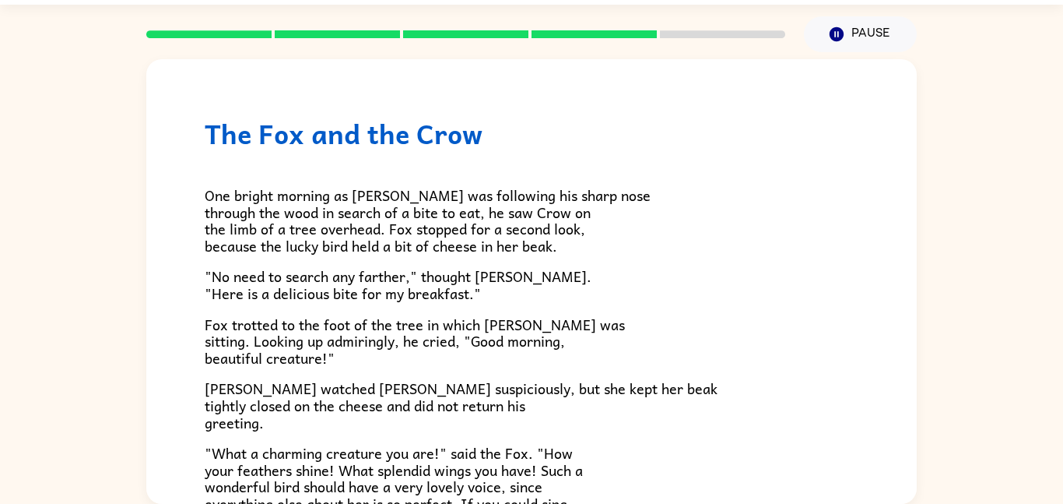
click at [275, 15] on div at bounding box center [466, 34] width 658 height 54
click at [273, 15] on div at bounding box center [466, 34] width 658 height 54
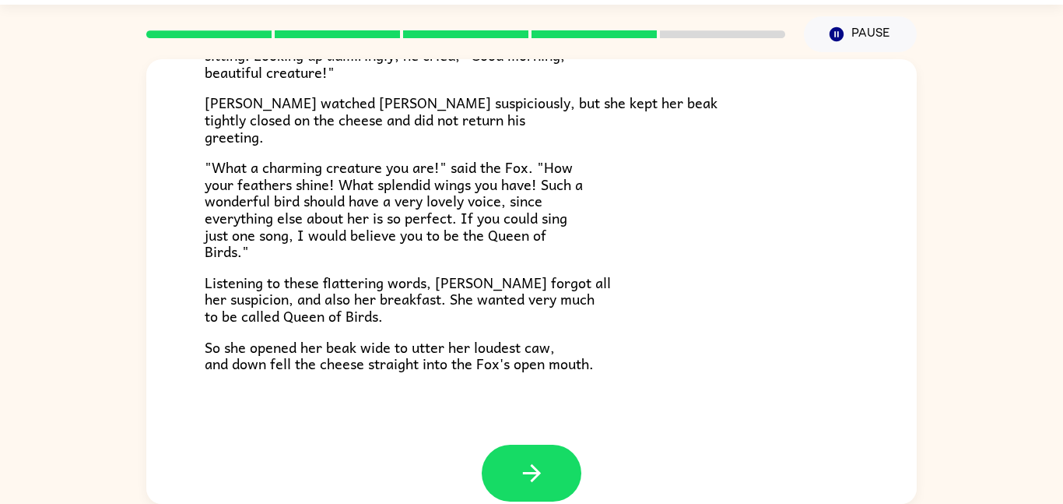
scroll to position [306, 0]
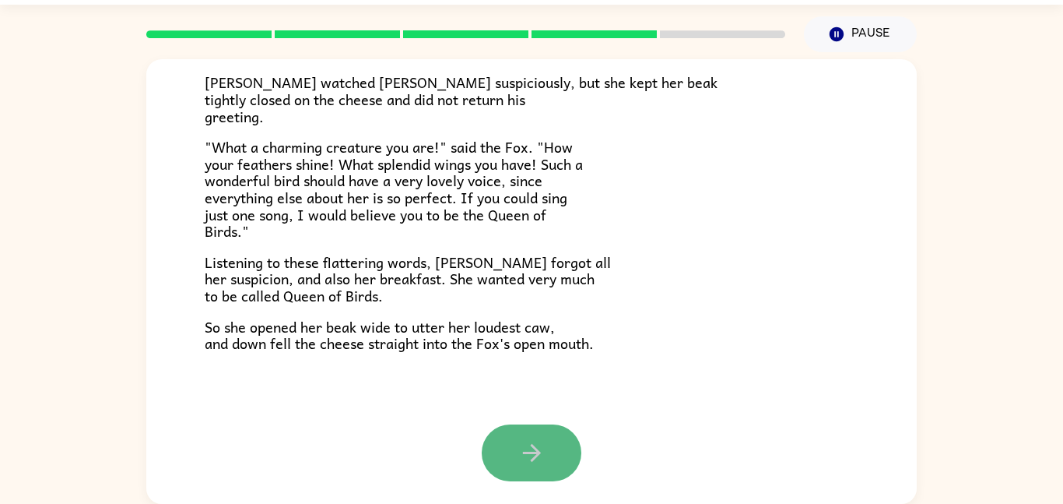
click at [529, 453] on icon "button" at bounding box center [531, 453] width 18 height 18
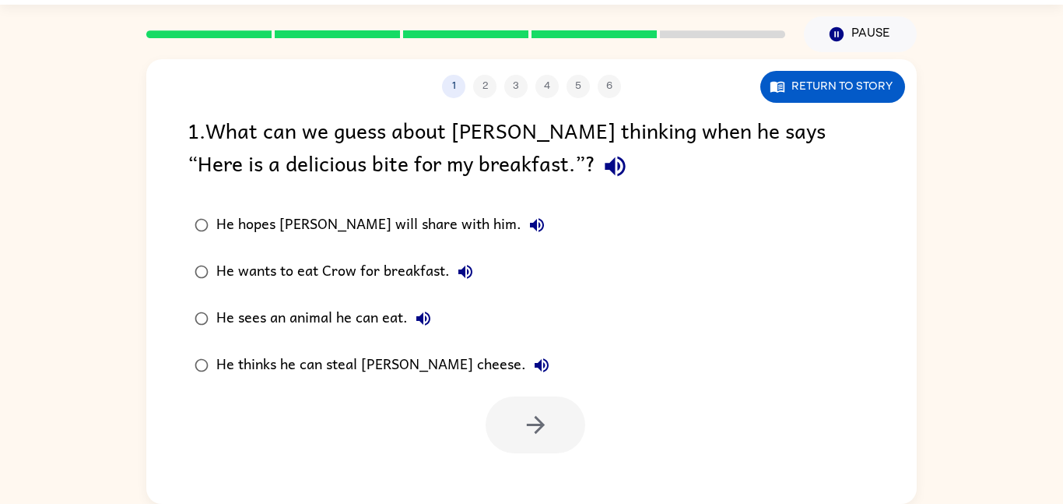
click at [249, 209] on div "He hopes [PERSON_NAME] will share with him." at bounding box center [384, 224] width 336 height 31
click at [540, 406] on button "button" at bounding box center [536, 424] width 100 height 57
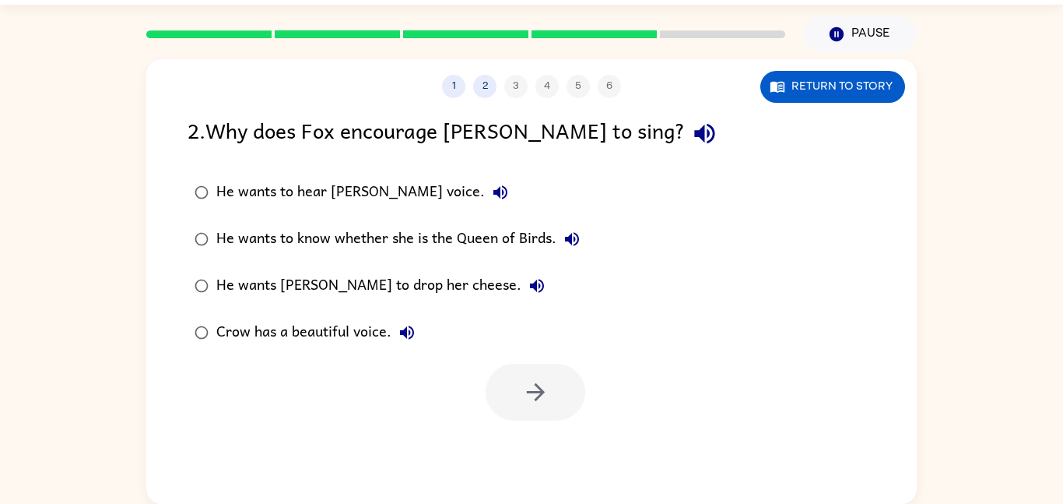
click at [244, 209] on label "He wants to hear [PERSON_NAME] voice." at bounding box center [387, 192] width 416 height 47
click at [394, 279] on div "He wants [PERSON_NAME] to drop her cheese." at bounding box center [384, 285] width 336 height 31
click at [517, 396] on button "button" at bounding box center [536, 392] width 100 height 57
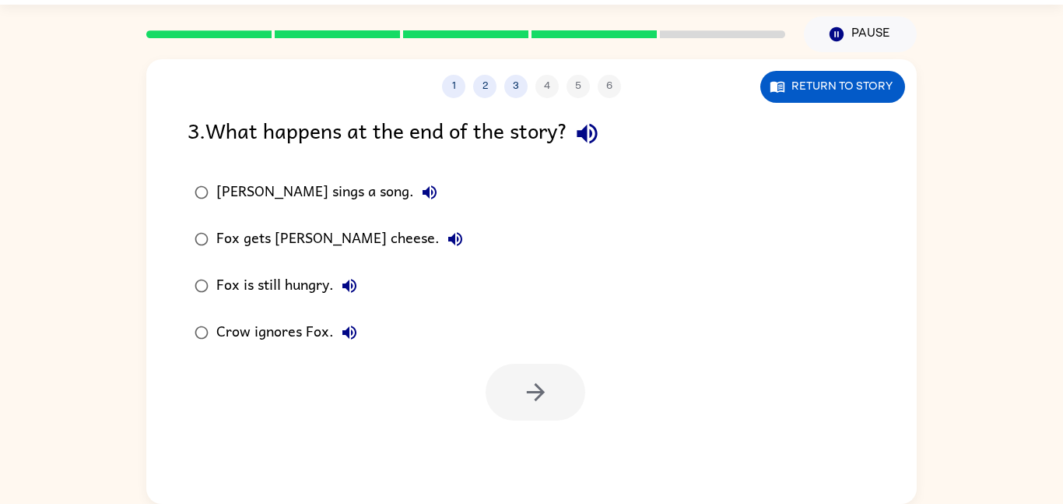
click at [271, 237] on div "Fox gets [PERSON_NAME] cheese." at bounding box center [343, 238] width 255 height 31
click at [534, 416] on button "button" at bounding box center [536, 392] width 100 height 57
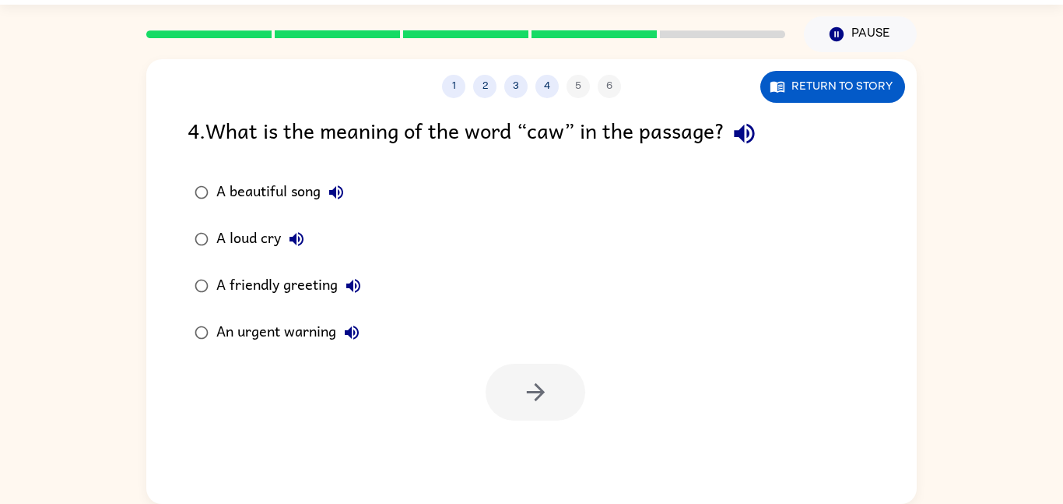
click at [230, 234] on div "A loud cry" at bounding box center [264, 238] width 96 height 31
click at [521, 409] on button "button" at bounding box center [536, 392] width 100 height 57
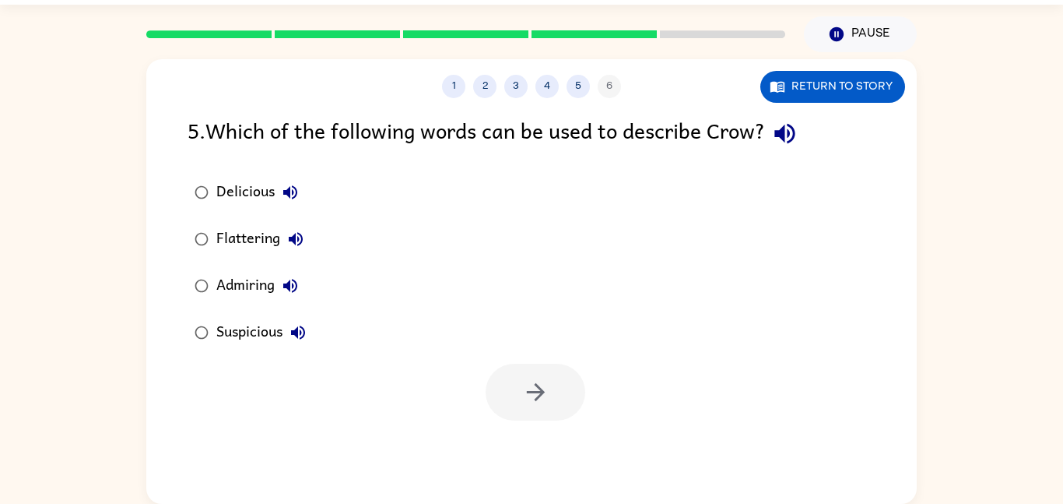
click at [228, 146] on div "5 . Which of the following words can be used to describe Crow?" at bounding box center [532, 134] width 688 height 40
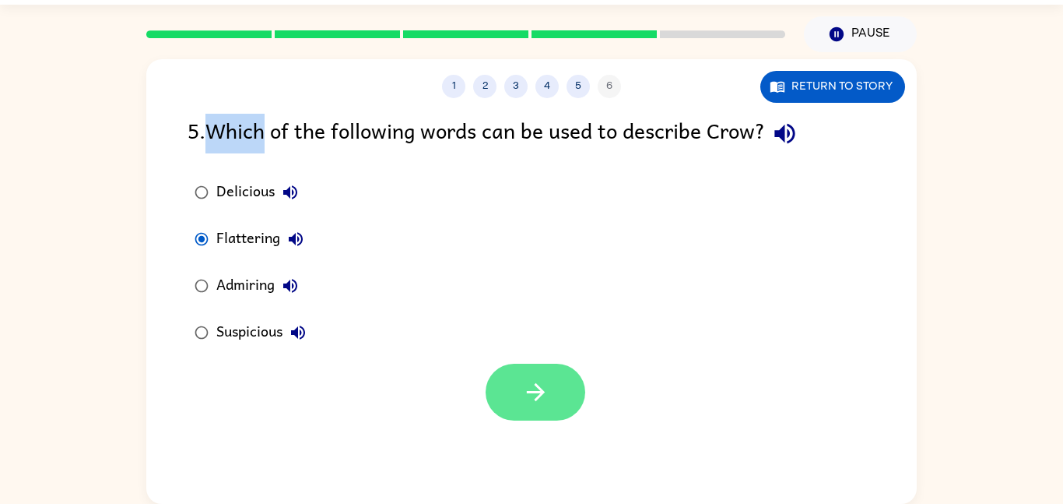
click at [528, 420] on button "button" at bounding box center [536, 392] width 100 height 57
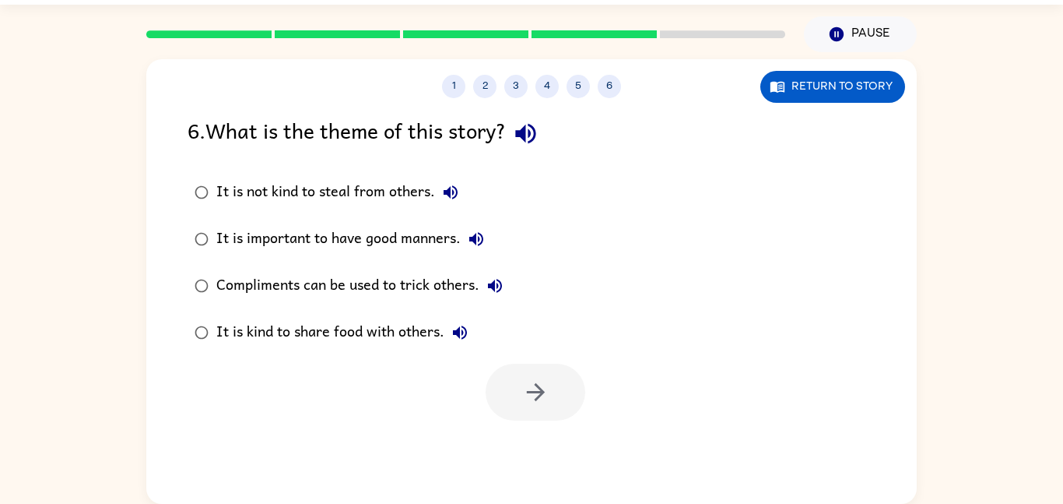
click at [284, 197] on div "It is not kind to steal from others." at bounding box center [341, 192] width 250 height 31
click at [512, 380] on button "button" at bounding box center [536, 392] width 100 height 57
